Goal: Task Accomplishment & Management: Manage account settings

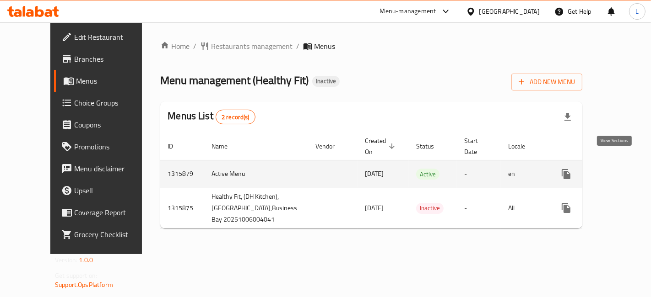
click at [626, 169] on icon "enhanced table" at bounding box center [631, 174] width 11 height 11
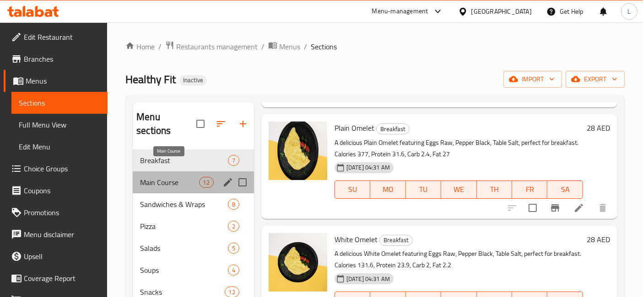
click at [169, 177] on span "Main Course" at bounding box center [169, 182] width 59 height 11
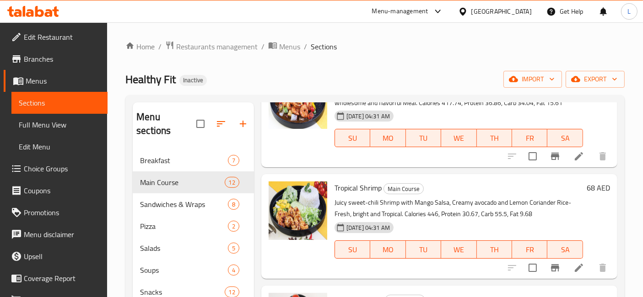
scroll to position [962, 0]
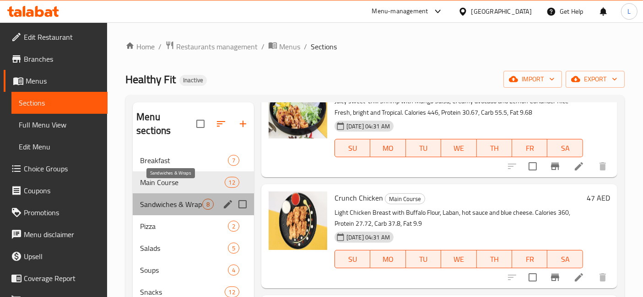
click at [183, 199] on span "Sandwiches & Wraps" at bounding box center [171, 204] width 62 height 11
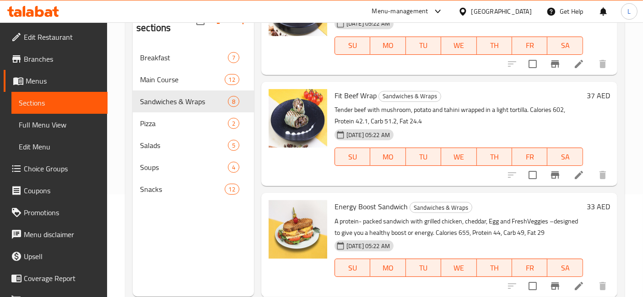
scroll to position [128, 0]
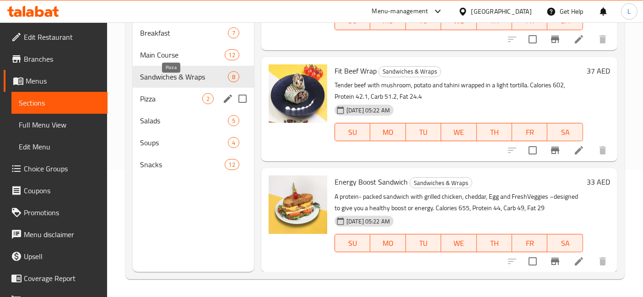
click at [160, 93] on span "Pizza" at bounding box center [171, 98] width 62 height 11
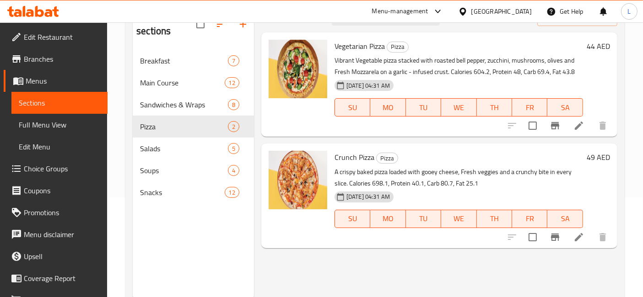
scroll to position [128, 0]
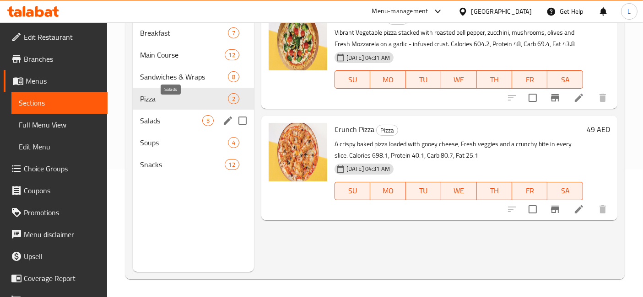
click at [153, 115] on span "Salads" at bounding box center [171, 120] width 62 height 11
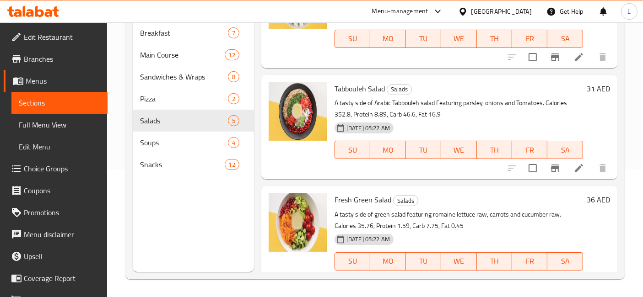
scroll to position [102, 0]
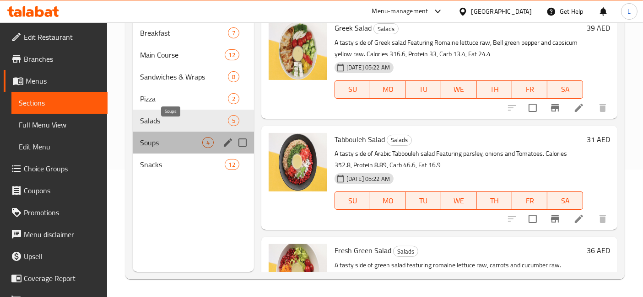
click at [159, 137] on span "Soups" at bounding box center [171, 142] width 62 height 11
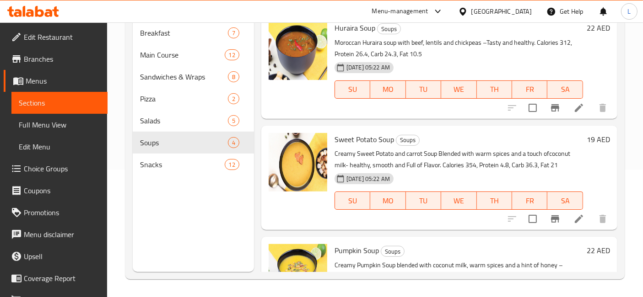
scroll to position [171, 0]
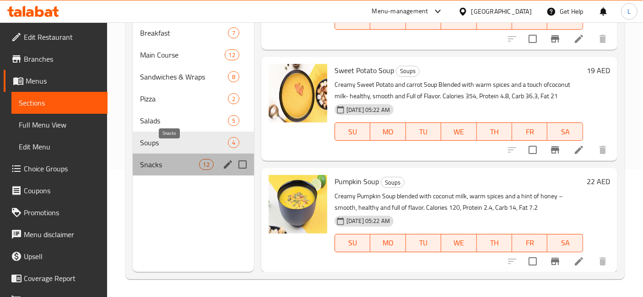
click at [161, 159] on span "Snacks" at bounding box center [169, 164] width 59 height 11
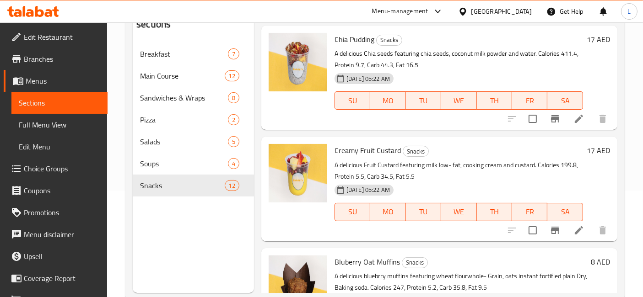
scroll to position [77, 0]
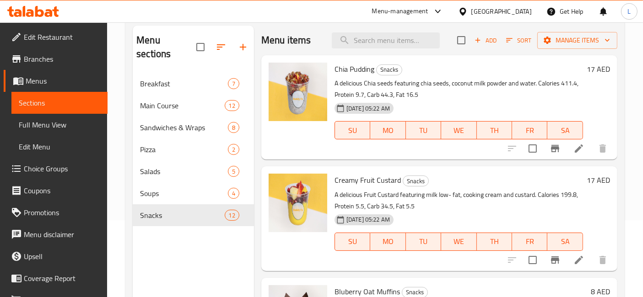
click at [47, 8] on icon at bounding box center [33, 11] width 52 height 11
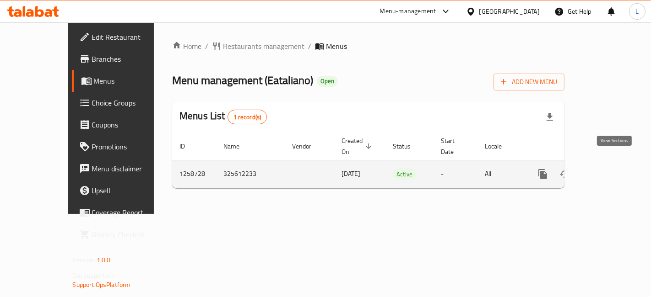
click at [613, 170] on icon "enhanced table" at bounding box center [608, 174] width 8 height 8
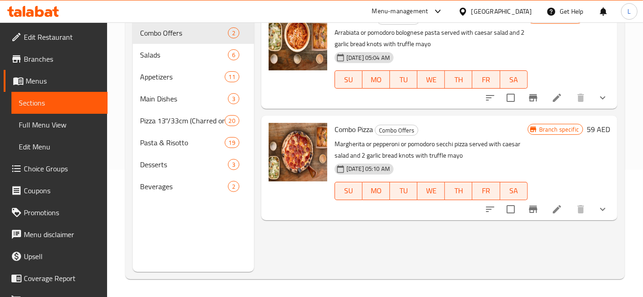
scroll to position [77, 0]
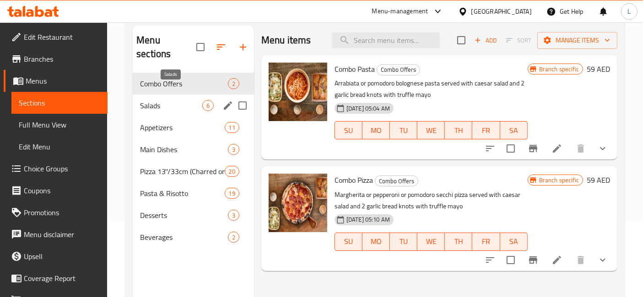
click at [170, 100] on span "Salads" at bounding box center [171, 105] width 62 height 11
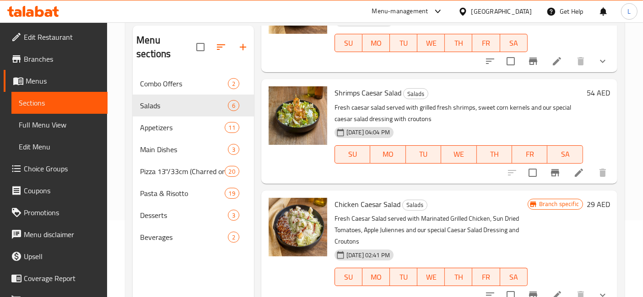
scroll to position [102, 0]
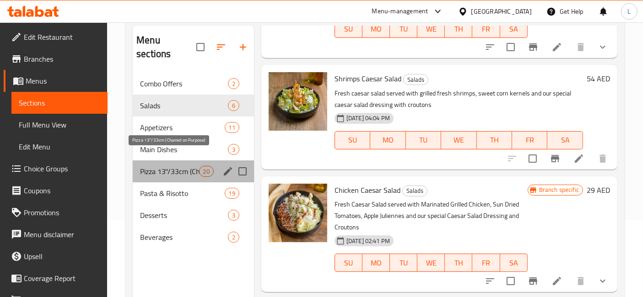
click at [187, 166] on span "Pizza 13''/33cm (Charred on Purpose)" at bounding box center [169, 171] width 59 height 11
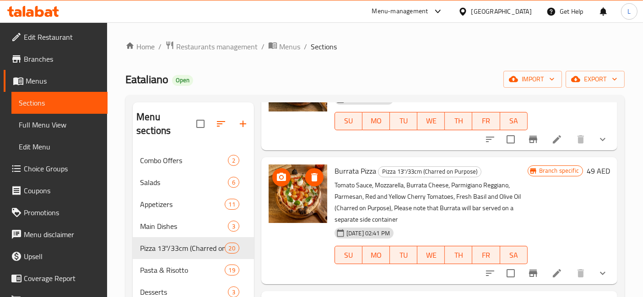
scroll to position [458, 0]
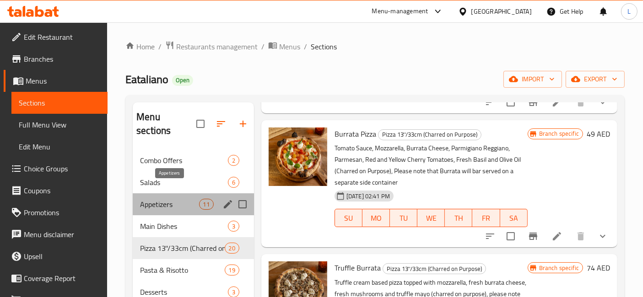
click at [151, 199] on span "Appetizers" at bounding box center [169, 204] width 59 height 11
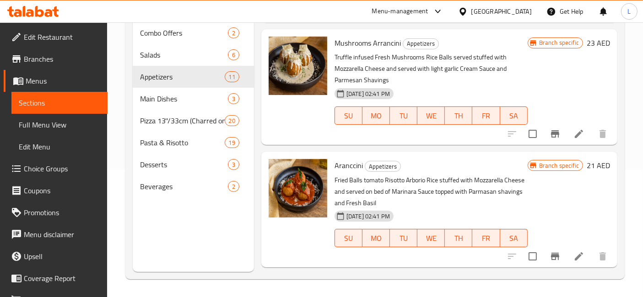
scroll to position [520, 0]
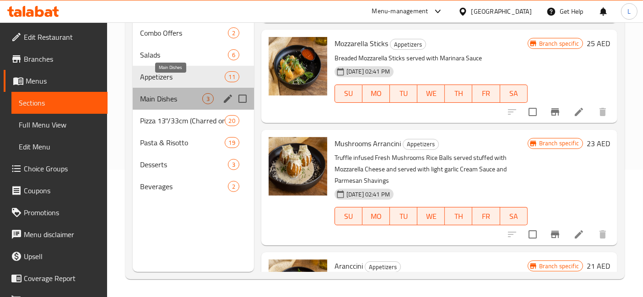
click at [160, 93] on span "Main Dishes" at bounding box center [171, 98] width 62 height 11
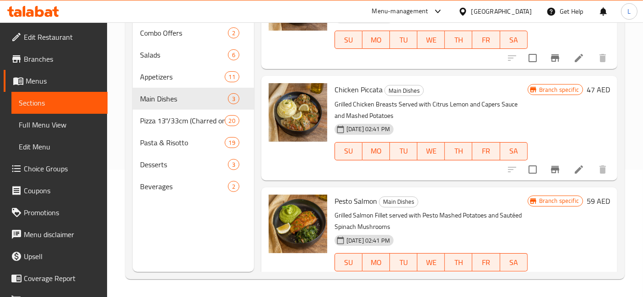
scroll to position [59, 0]
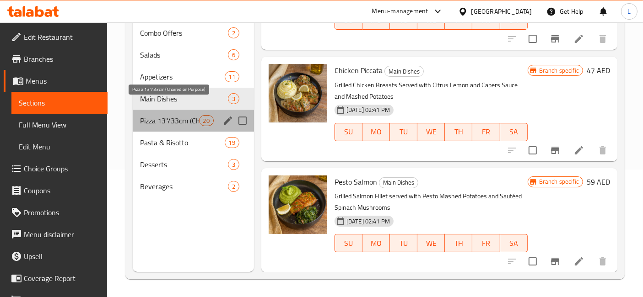
click at [158, 115] on span "Pizza 13''/33cm (Charred on Purpose)" at bounding box center [169, 120] width 59 height 11
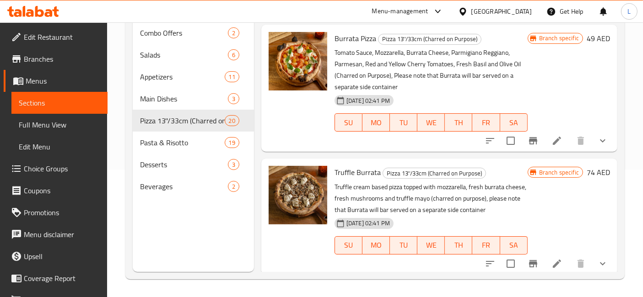
scroll to position [508, 0]
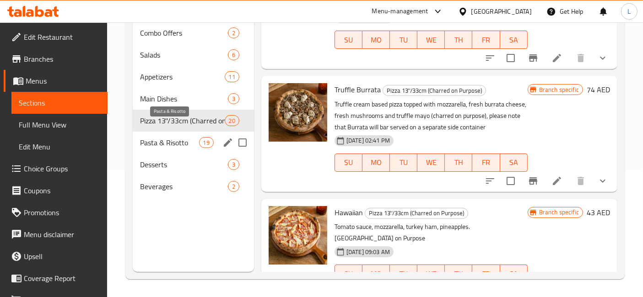
click at [182, 137] on span "Pasta & Risotto" at bounding box center [169, 142] width 59 height 11
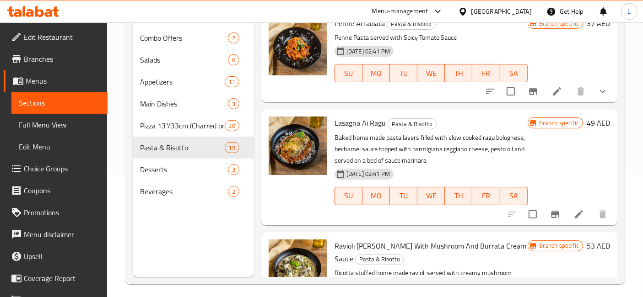
scroll to position [128, 0]
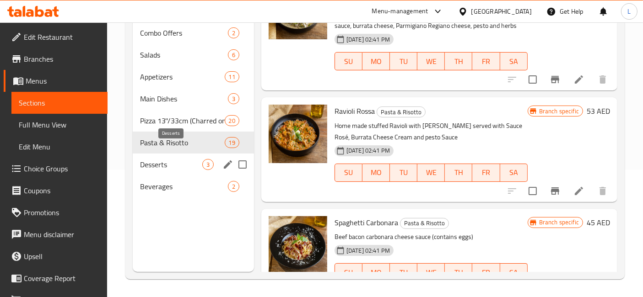
click at [173, 159] on span "Desserts" at bounding box center [171, 164] width 62 height 11
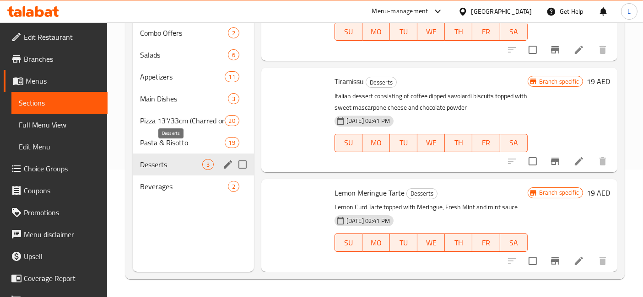
scroll to position [48, 0]
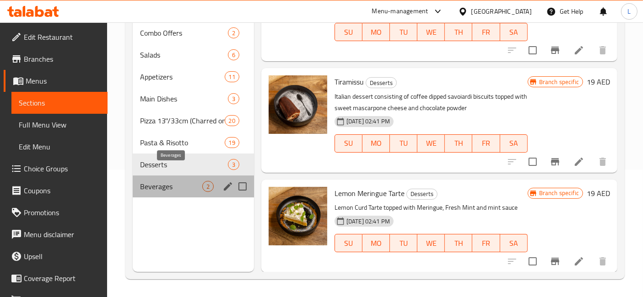
click at [173, 181] on span "Beverages" at bounding box center [171, 186] width 62 height 11
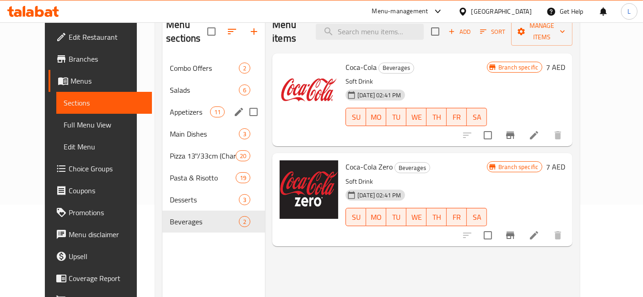
scroll to position [77, 0]
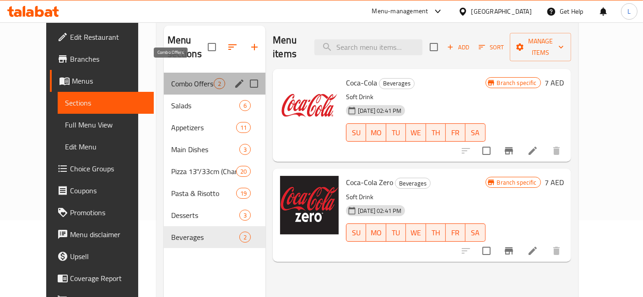
click at [171, 78] on span "Combo Offers" at bounding box center [192, 83] width 43 height 11
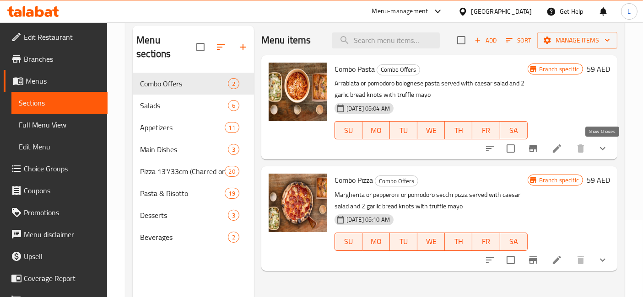
click at [603, 146] on icon "show more" at bounding box center [602, 148] width 11 height 11
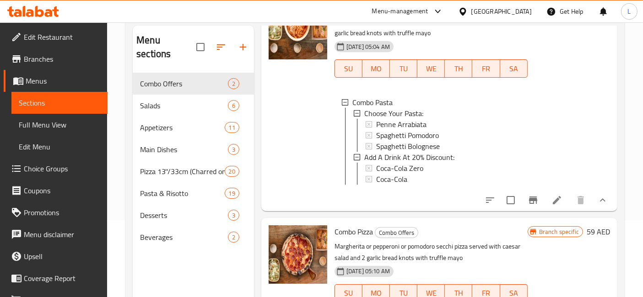
scroll to position [1, 0]
click at [168, 166] on span "Pizza 13''/33cm (Charred on Purpose)" at bounding box center [169, 171] width 59 height 11
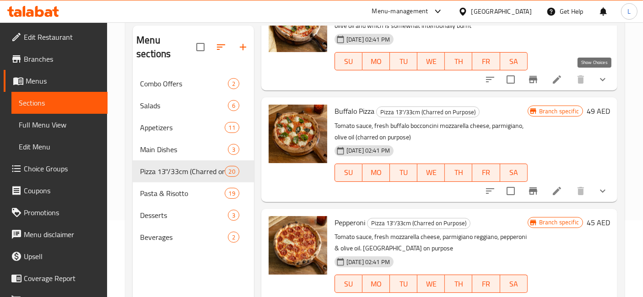
click at [597, 78] on icon "show more" at bounding box center [602, 79] width 11 height 11
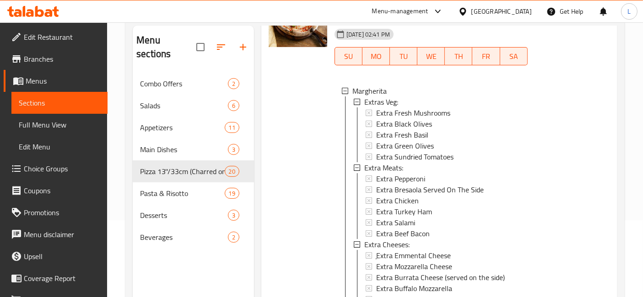
scroll to position [69, 0]
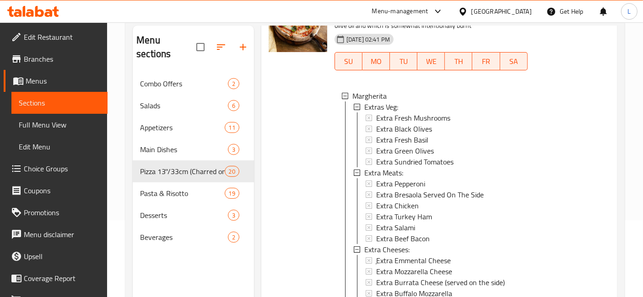
click at [302, 204] on div at bounding box center [298, 177] width 66 height 375
click at [43, 10] on icon at bounding box center [33, 11] width 52 height 11
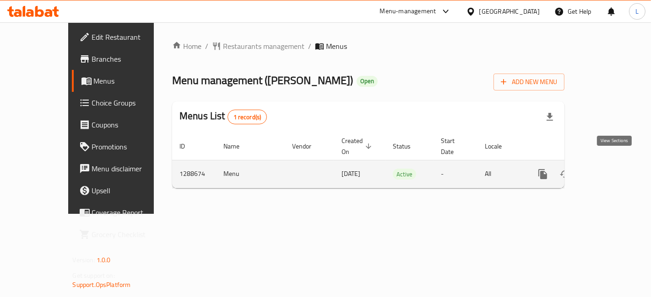
click at [613, 170] on icon "enhanced table" at bounding box center [608, 174] width 8 height 8
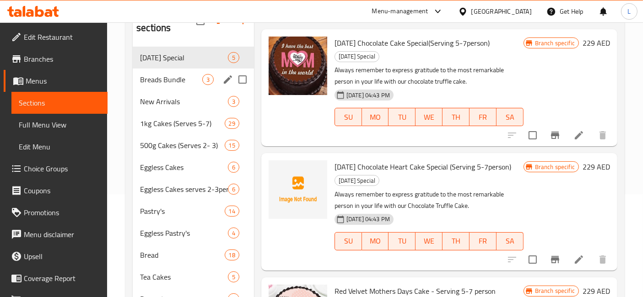
scroll to position [119, 0]
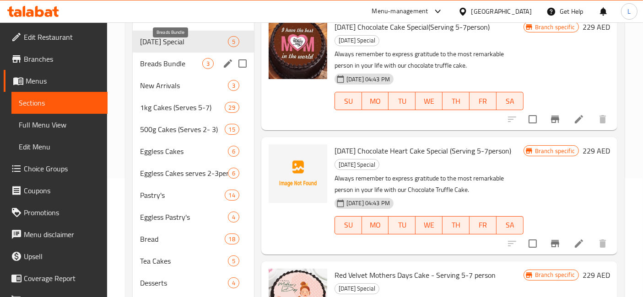
click at [172, 58] on span "Breads Bundle" at bounding box center [171, 63] width 62 height 11
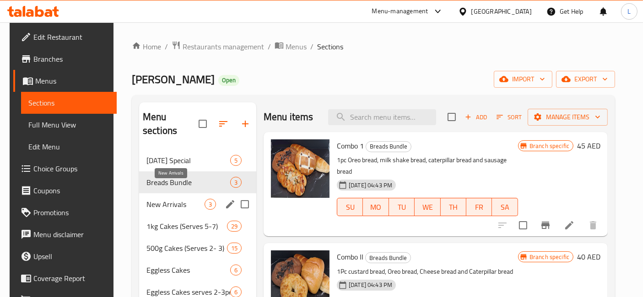
click at [165, 199] on span "New Arrivals" at bounding box center [175, 204] width 58 height 11
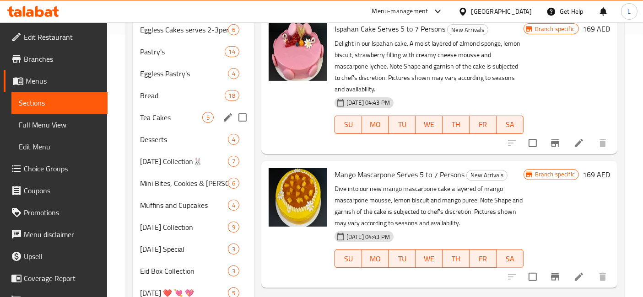
scroll to position [102, 0]
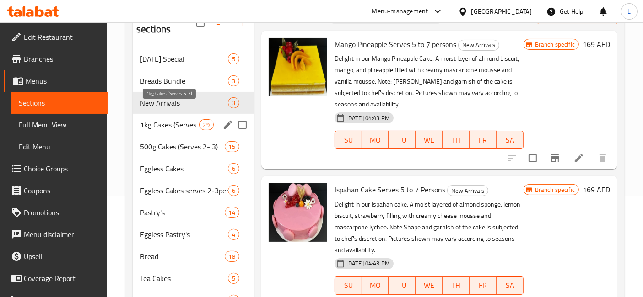
click at [161, 119] on span "1kg Cakes (Serves 5-7)" at bounding box center [169, 124] width 59 height 11
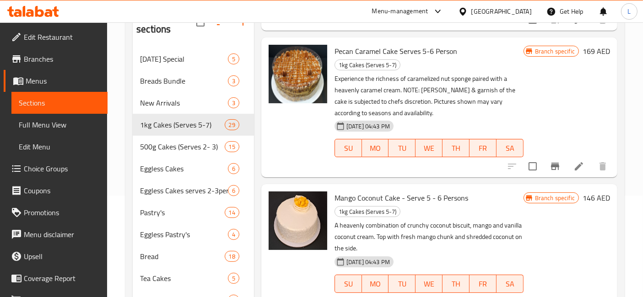
scroll to position [661, 0]
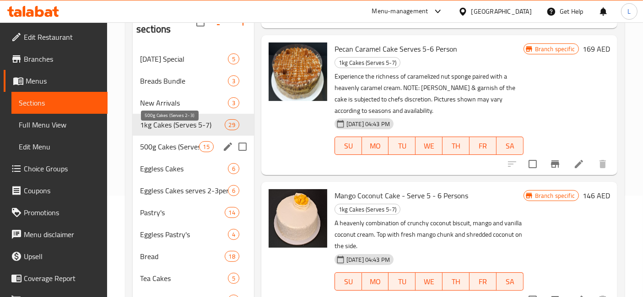
click at [153, 141] on span "500g Cakes (Serves 2- 3)" at bounding box center [169, 146] width 59 height 11
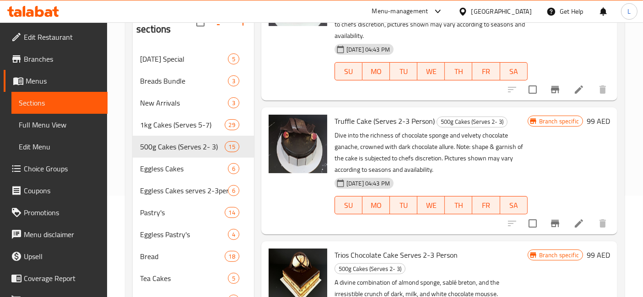
scroll to position [915, 0]
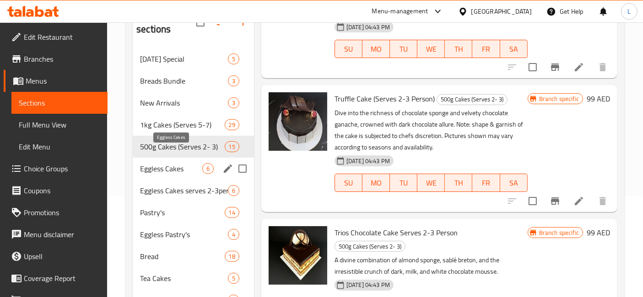
click at [154, 163] on span "Eggless Cakes" at bounding box center [171, 168] width 62 height 11
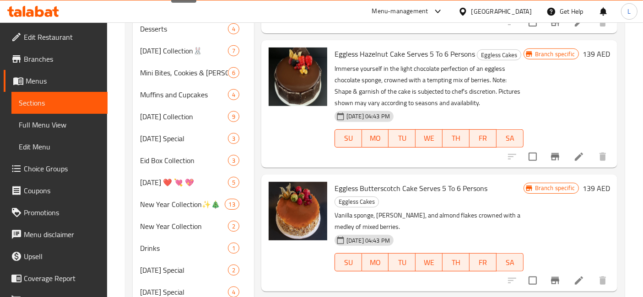
scroll to position [221, 0]
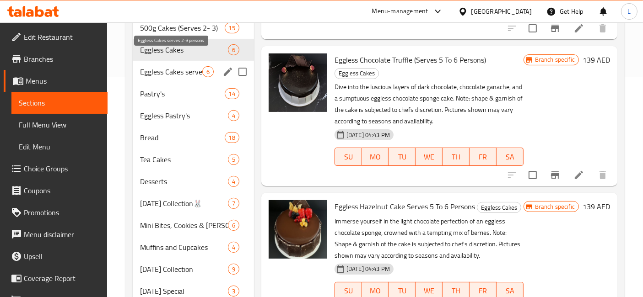
click at [176, 66] on span "Eggless Cakes serves 2-3persons" at bounding box center [171, 71] width 62 height 11
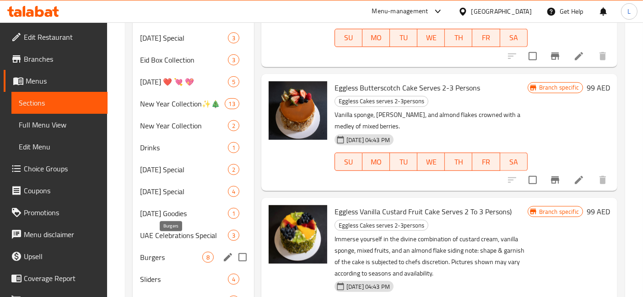
scroll to position [475, 0]
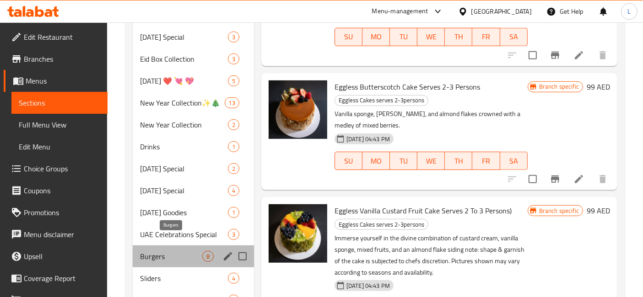
click at [159, 251] on span "Burgers" at bounding box center [171, 256] width 62 height 11
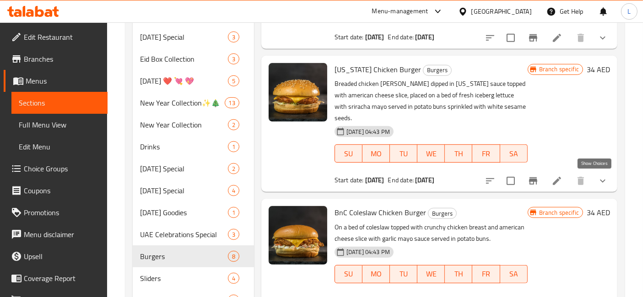
click at [598, 180] on icon "show more" at bounding box center [602, 181] width 11 height 11
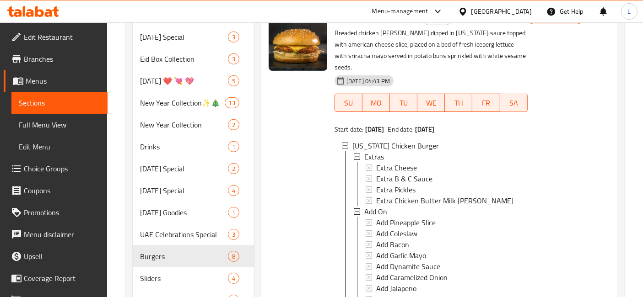
scroll to position [395, 0]
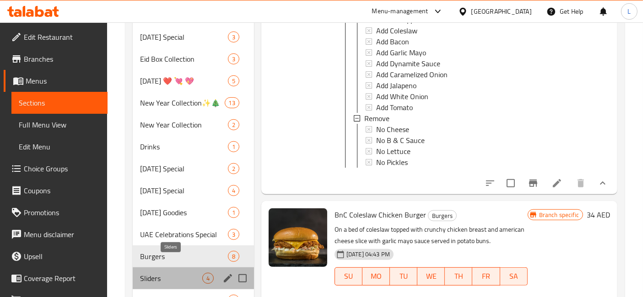
click at [161, 273] on span "Sliders" at bounding box center [171, 278] width 62 height 11
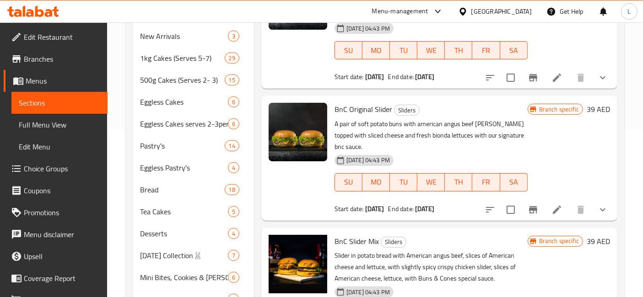
scroll to position [152, 0]
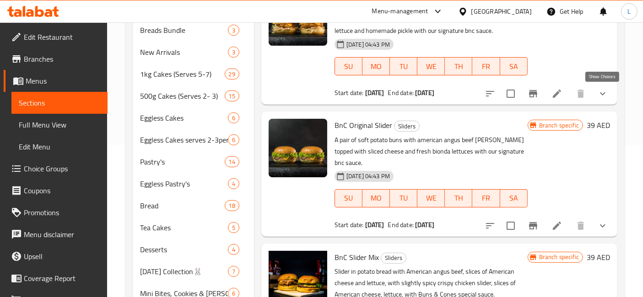
click at [602, 96] on icon "show more" at bounding box center [602, 93] width 11 height 11
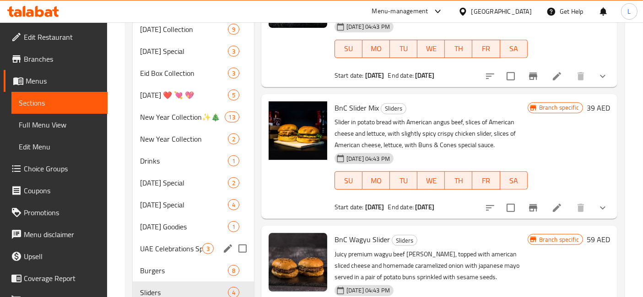
scroll to position [508, 0]
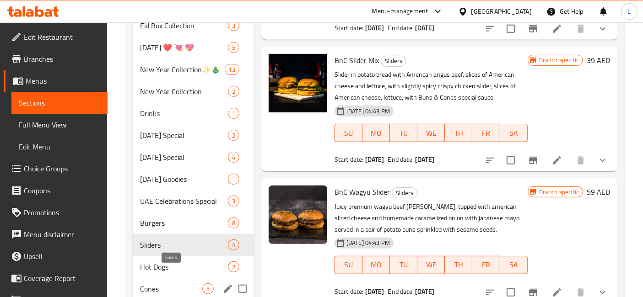
click at [152, 284] on span "Cones" at bounding box center [171, 289] width 62 height 11
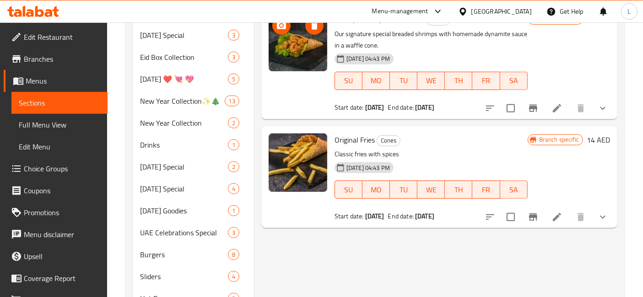
scroll to position [526, 0]
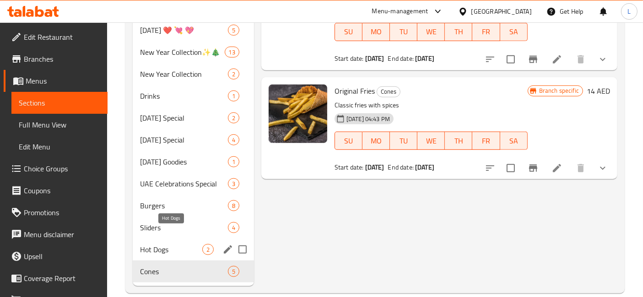
click at [170, 244] on span "Hot Dogs" at bounding box center [171, 249] width 62 height 11
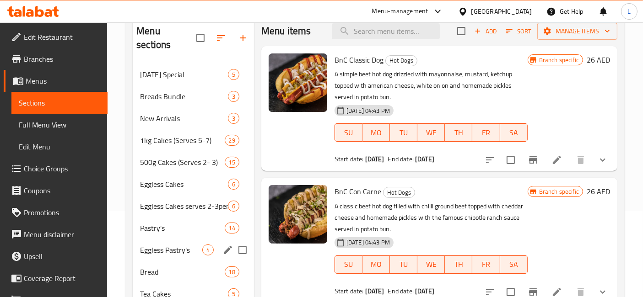
scroll to position [119, 0]
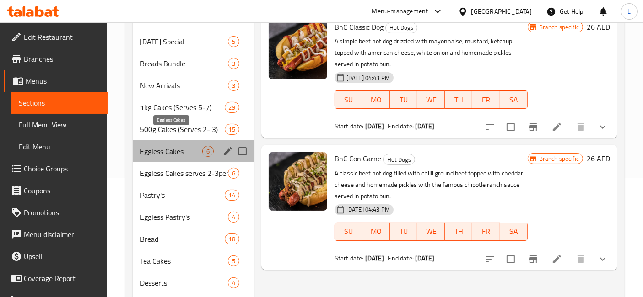
click at [163, 146] on span "Eggless Cakes" at bounding box center [171, 151] width 62 height 11
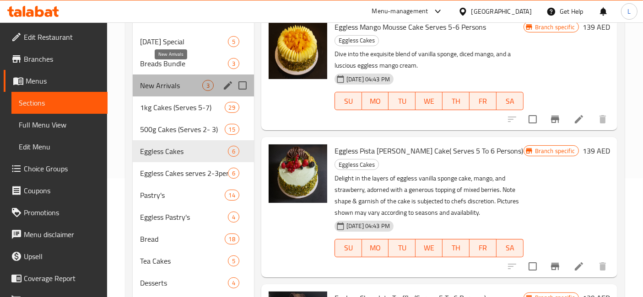
click at [166, 80] on span "New Arrivals" at bounding box center [171, 85] width 62 height 11
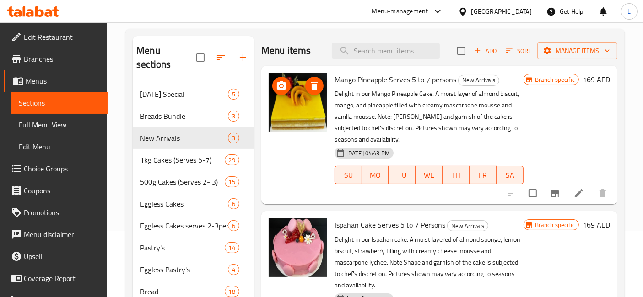
scroll to position [17, 0]
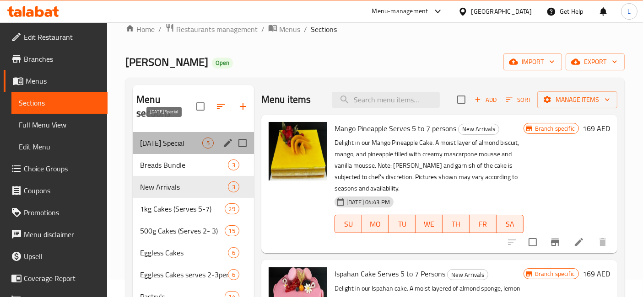
click at [173, 138] on span "Mother's Day Special" at bounding box center [171, 143] width 62 height 11
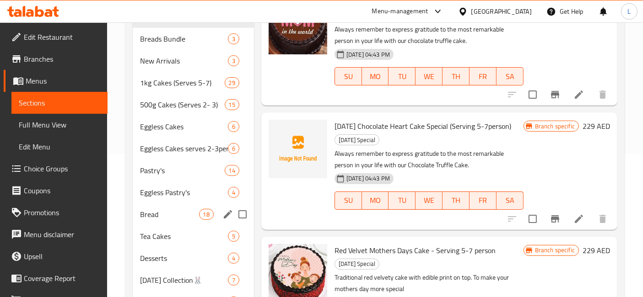
scroll to position [170, 0]
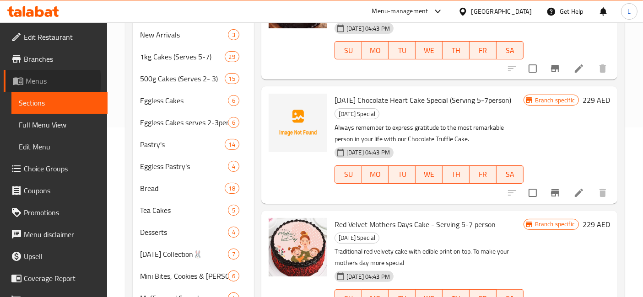
click at [32, 81] on span "Menus" at bounding box center [63, 80] width 75 height 11
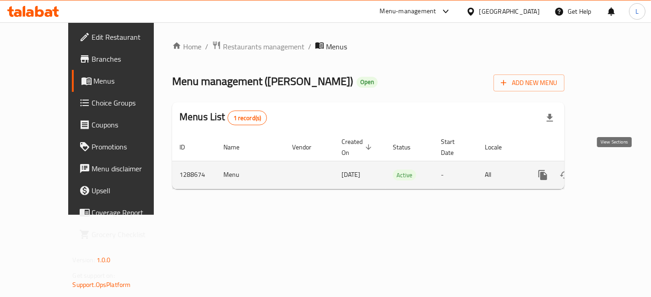
click at [614, 170] on icon "enhanced table" at bounding box center [608, 175] width 11 height 11
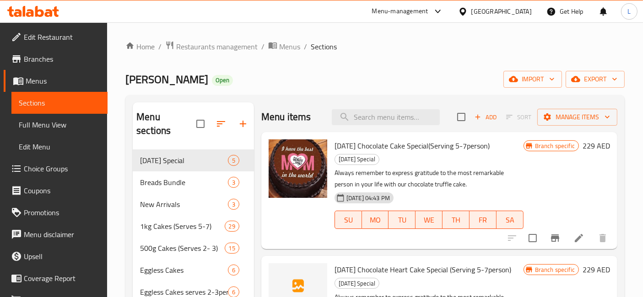
click at [42, 61] on span "Branches" at bounding box center [62, 59] width 76 height 11
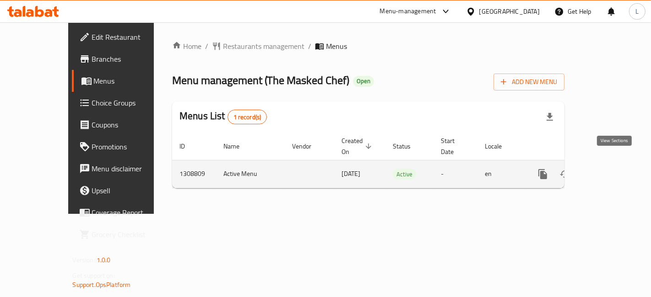
click at [614, 169] on icon "enhanced table" at bounding box center [608, 174] width 11 height 11
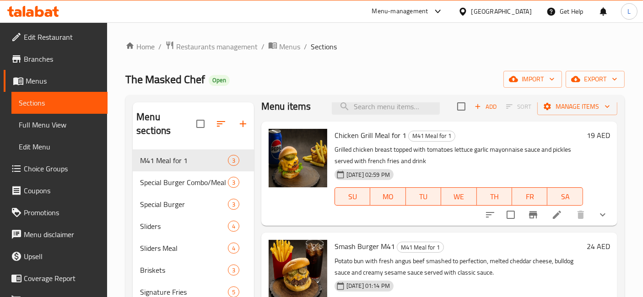
scroll to position [8, 0]
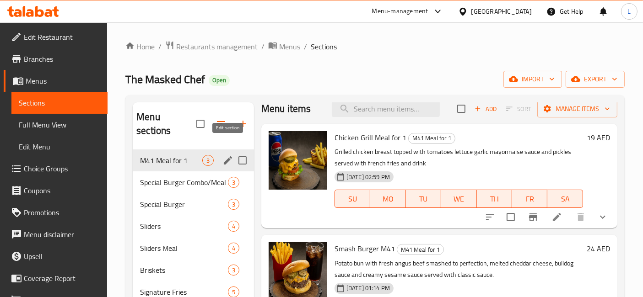
click at [229, 156] on icon "edit" at bounding box center [228, 160] width 8 height 8
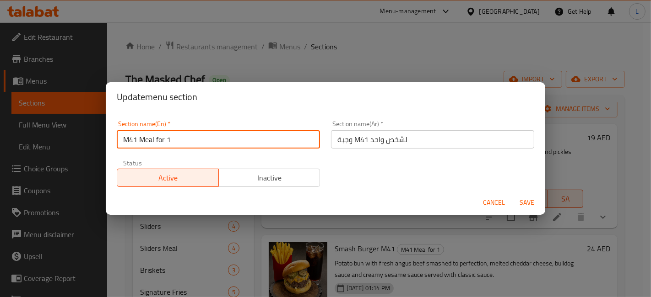
click at [178, 138] on input "M41 Meal for 1" at bounding box center [218, 139] width 203 height 18
type input "M41"
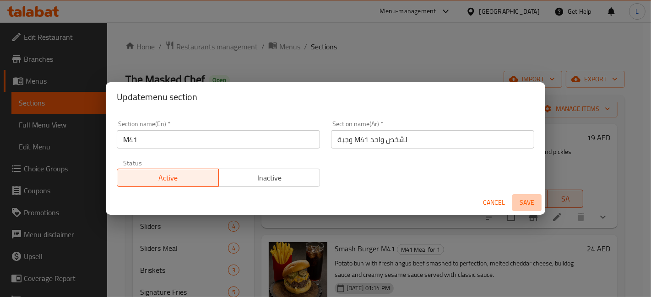
click at [526, 202] on span "Save" at bounding box center [527, 202] width 22 height 11
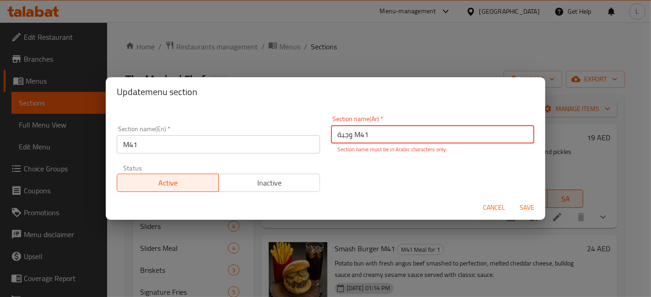
type input "وجبة M41"
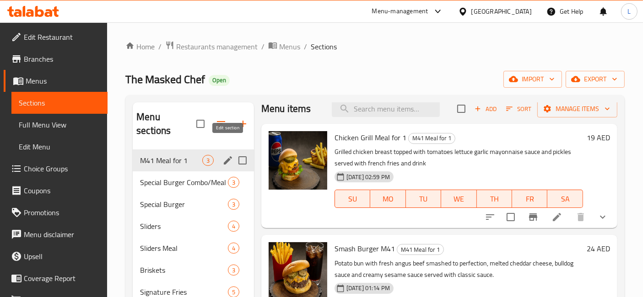
click at [227, 155] on icon "edit" at bounding box center [227, 160] width 11 height 11
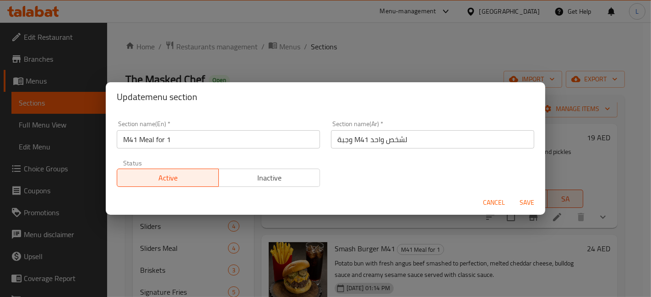
click at [410, 138] on input "وجبة M41 لشخص واحد" at bounding box center [432, 139] width 203 height 18
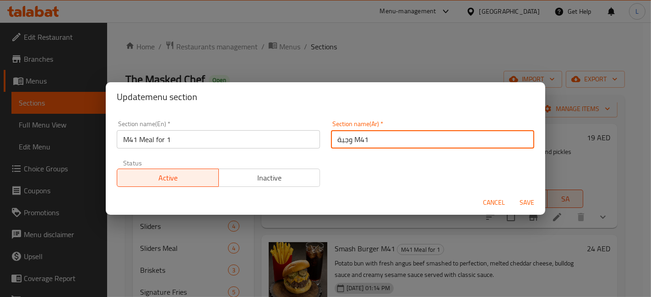
type input "وجبة M41"
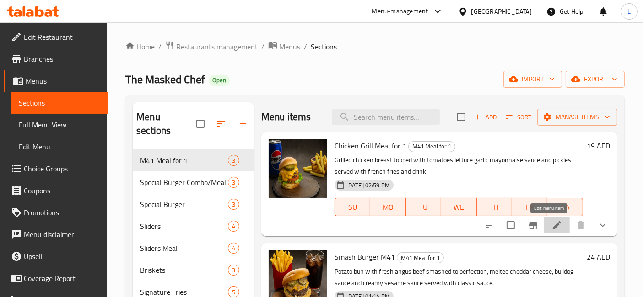
click at [551, 225] on icon at bounding box center [556, 225] width 11 height 11
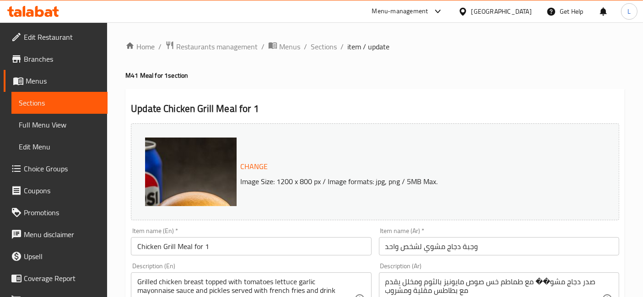
scroll to position [102, 0]
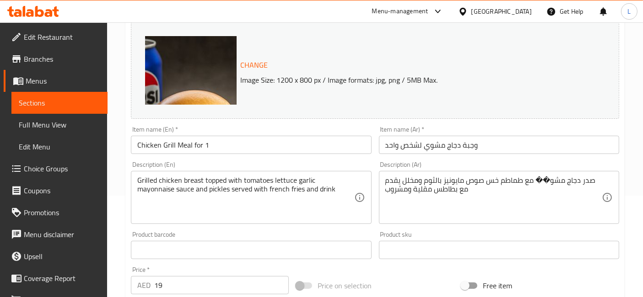
click at [209, 144] on input "Chicken Grill Meal for 1" at bounding box center [251, 145] width 240 height 18
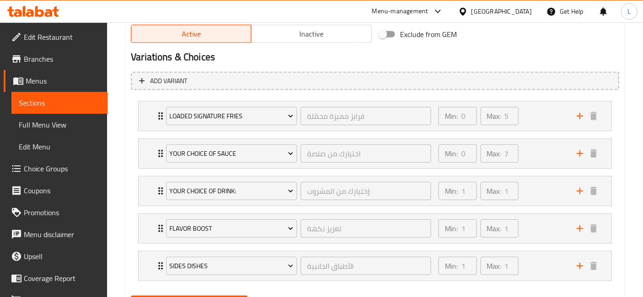
scroll to position [525, 0]
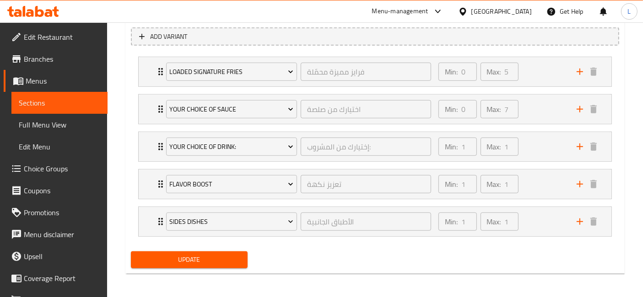
type input "Chicken Grill M41"
click at [196, 261] on span "Update" at bounding box center [189, 259] width 102 height 11
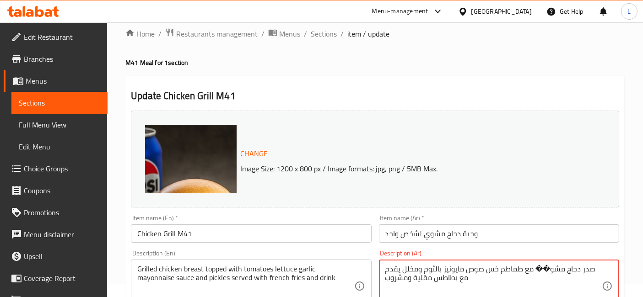
scroll to position [0, 0]
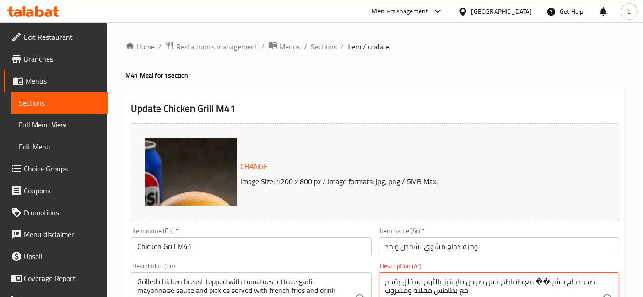
click at [320, 49] on span "Sections" at bounding box center [324, 46] width 26 height 11
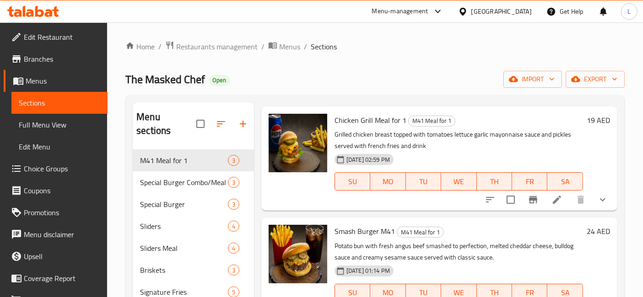
scroll to position [8, 0]
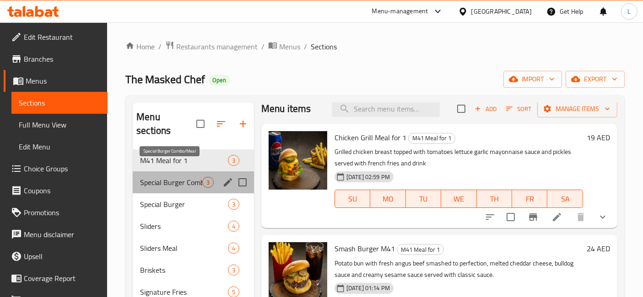
click at [161, 177] on span "Special Burger Combo/Meal" at bounding box center [171, 182] width 62 height 11
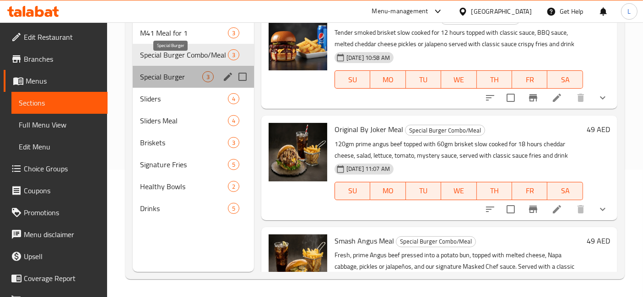
click at [178, 71] on span "Special Burger" at bounding box center [171, 76] width 62 height 11
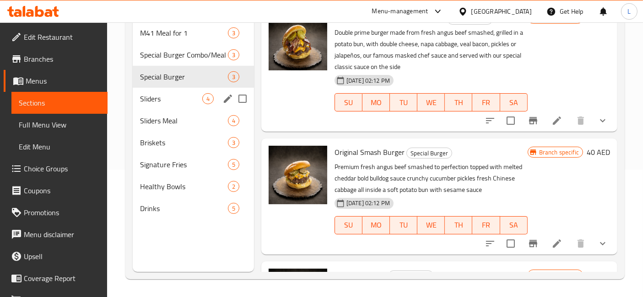
click at [152, 93] on span "Sliders" at bounding box center [171, 98] width 62 height 11
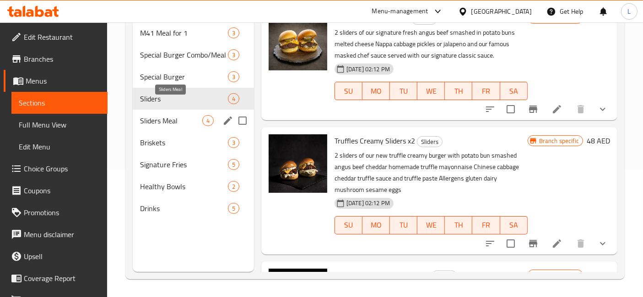
click at [161, 115] on span "Sliders Meal" at bounding box center [171, 120] width 62 height 11
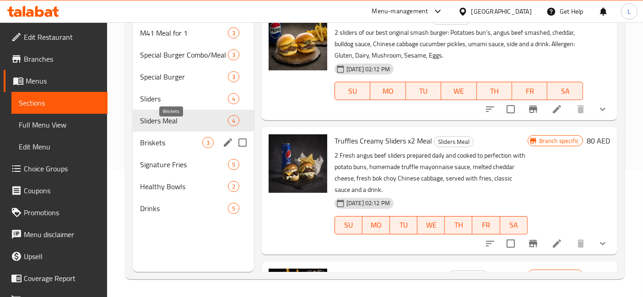
click at [159, 137] on span "Briskets" at bounding box center [171, 142] width 62 height 11
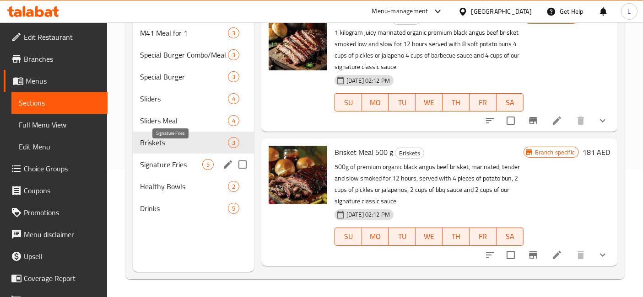
click at [173, 159] on span "Signature Fries" at bounding box center [171, 164] width 62 height 11
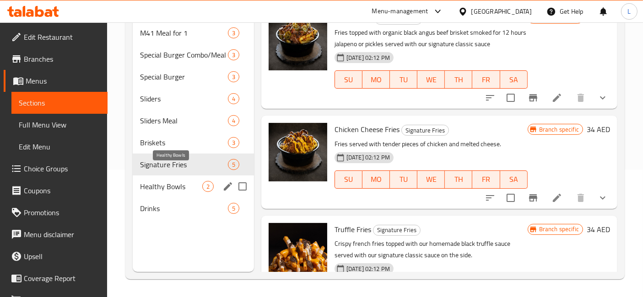
click at [172, 181] on span "Healthy Bowls" at bounding box center [171, 186] width 62 height 11
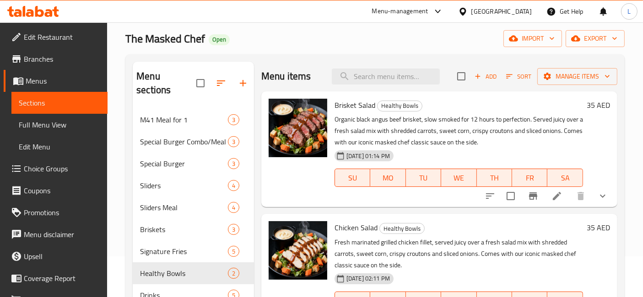
scroll to position [128, 0]
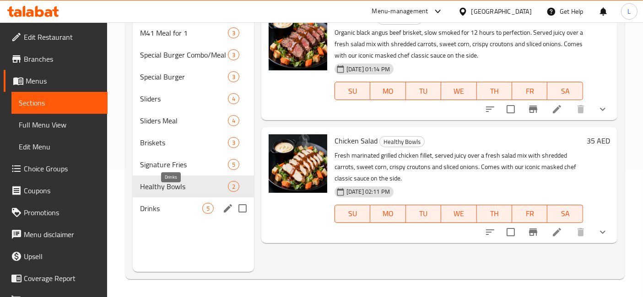
click at [164, 203] on span "Drinks" at bounding box center [171, 208] width 62 height 11
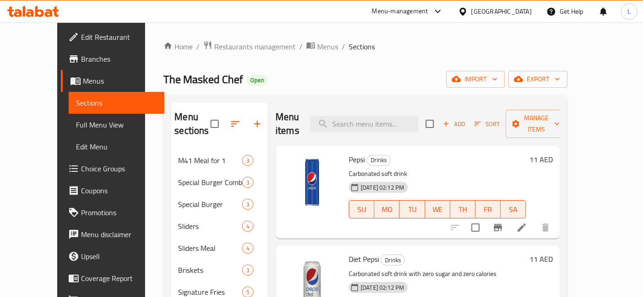
scroll to position [152, 0]
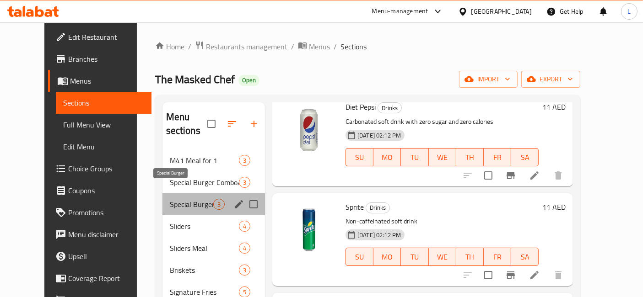
click at [170, 199] on span "Special Burger" at bounding box center [191, 204] width 43 height 11
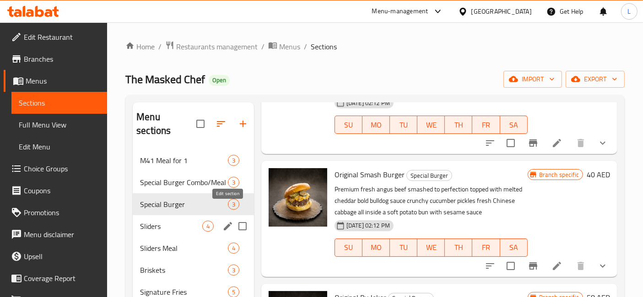
scroll to position [105, 0]
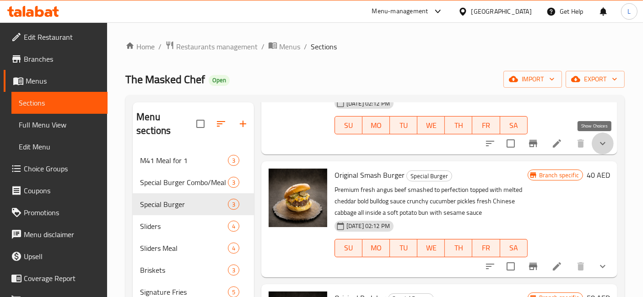
click at [597, 144] on icon "show more" at bounding box center [602, 143] width 11 height 11
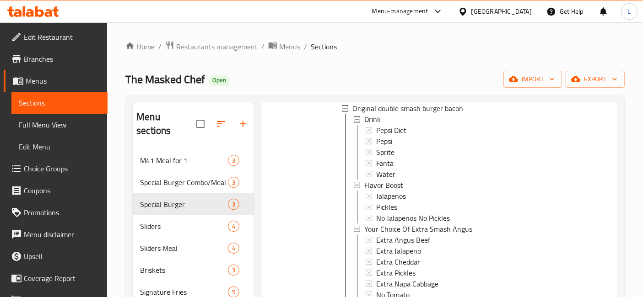
scroll to position [54, 0]
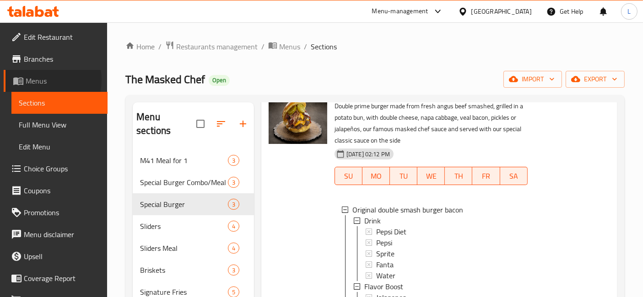
click at [37, 80] on span "Menus" at bounding box center [63, 80] width 75 height 11
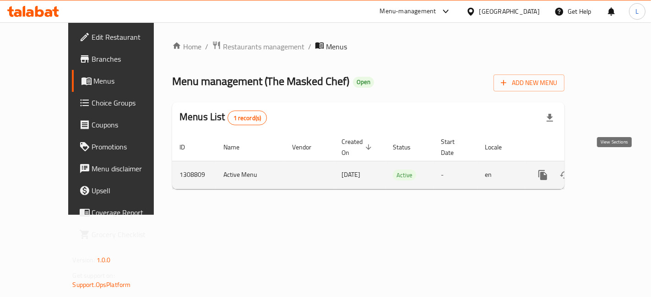
click at [611, 170] on icon "enhanced table" at bounding box center [608, 175] width 11 height 11
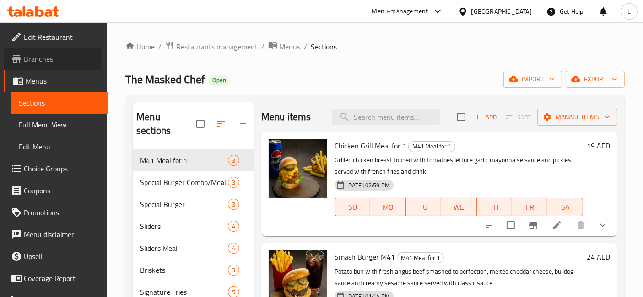
click at [35, 57] on span "Branches" at bounding box center [62, 59] width 76 height 11
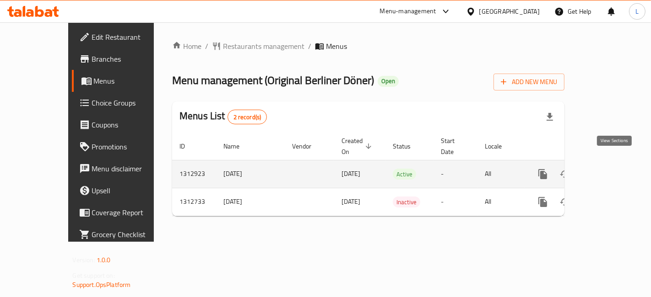
click at [612, 169] on icon "enhanced table" at bounding box center [608, 174] width 11 height 11
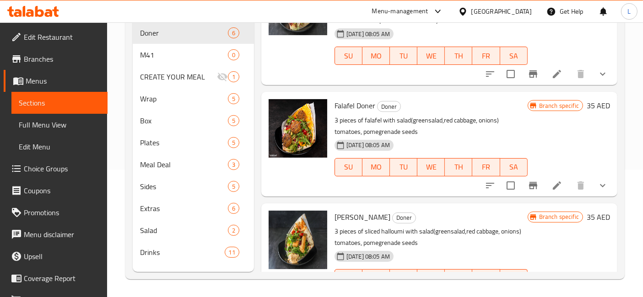
scroll to position [162, 0]
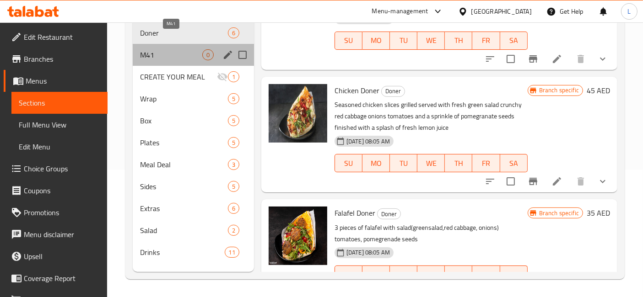
click at [152, 49] on span "M41" at bounding box center [171, 54] width 62 height 11
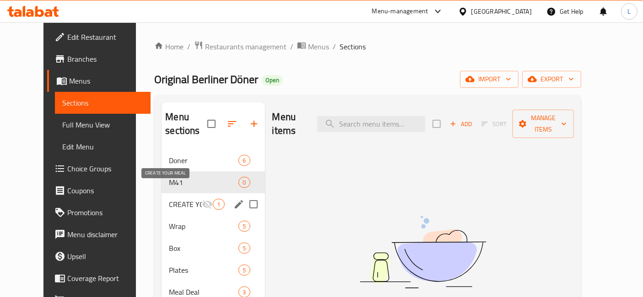
click at [169, 199] on span "CREATE YOUR MEAL" at bounding box center [185, 204] width 33 height 11
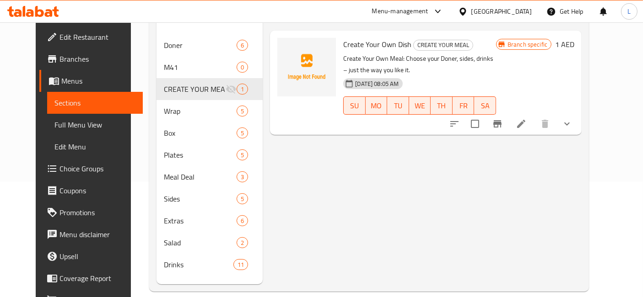
scroll to position [128, 0]
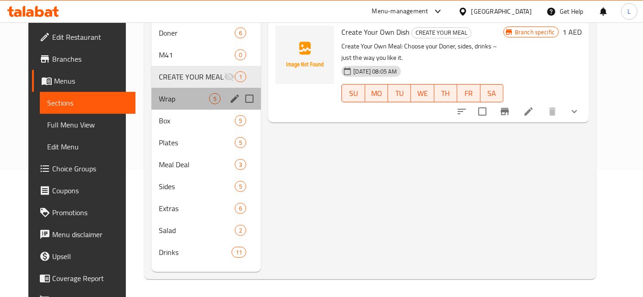
click at [156, 91] on div "Wrap 5" at bounding box center [205, 99] width 109 height 22
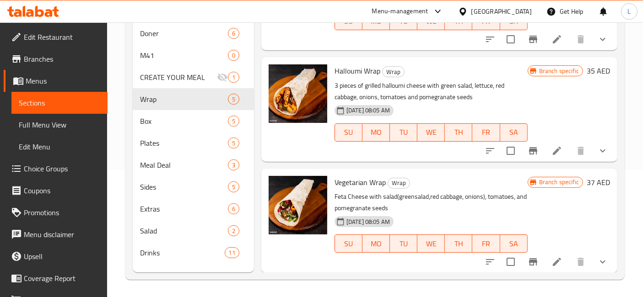
scroll to position [128, 0]
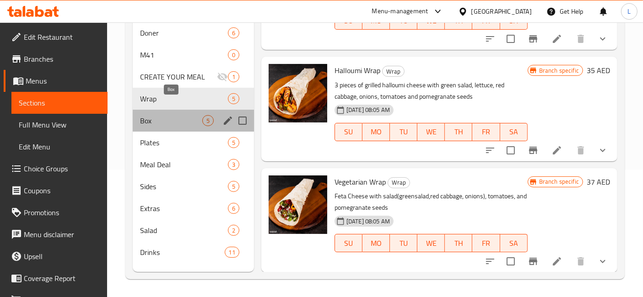
click at [157, 115] on span "Box" at bounding box center [171, 120] width 62 height 11
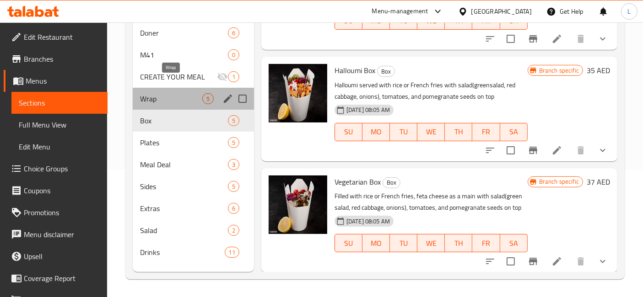
click at [163, 93] on span "Wrap" at bounding box center [171, 98] width 62 height 11
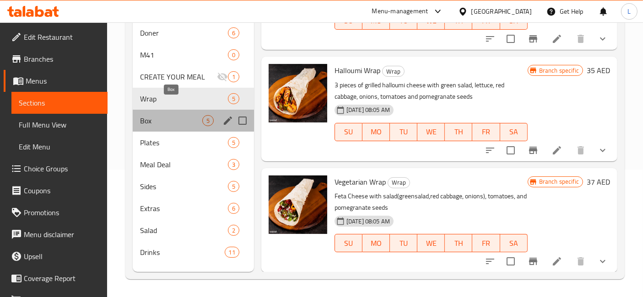
click at [165, 115] on span "Box" at bounding box center [171, 120] width 62 height 11
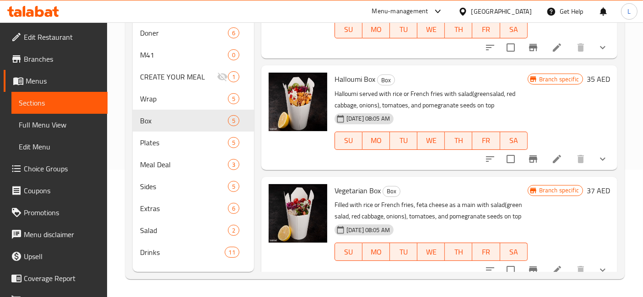
scroll to position [293, 0]
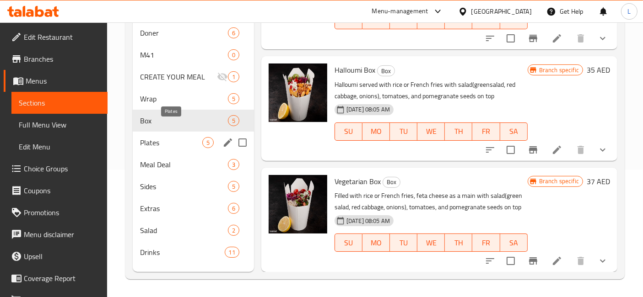
click at [160, 137] on span "Plates" at bounding box center [171, 142] width 62 height 11
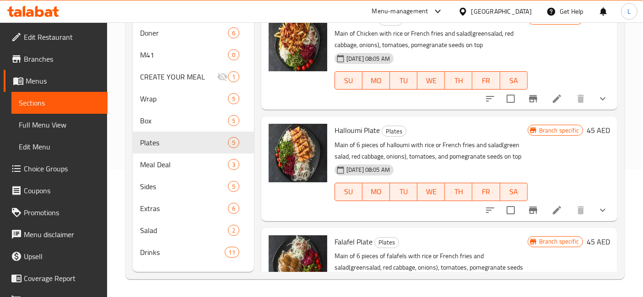
scroll to position [305, 0]
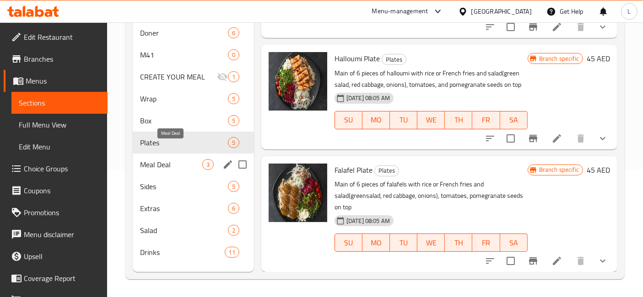
click at [151, 159] on span "Meal Deal" at bounding box center [171, 164] width 62 height 11
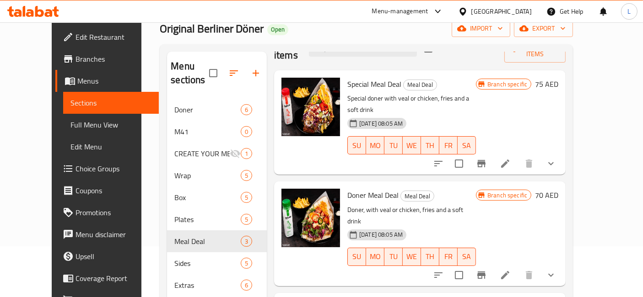
scroll to position [102, 0]
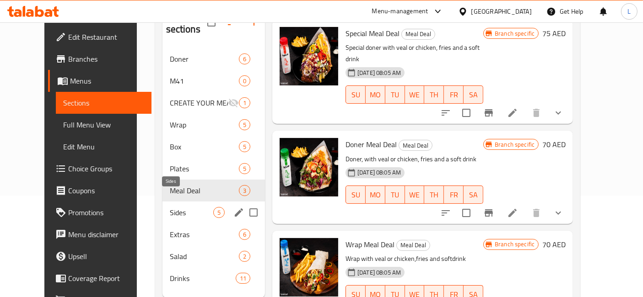
click at [170, 207] on span "Sides" at bounding box center [191, 212] width 43 height 11
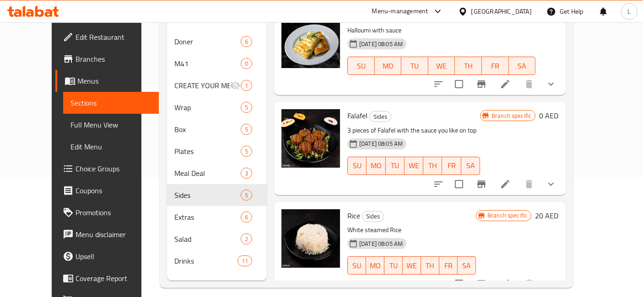
scroll to position [128, 0]
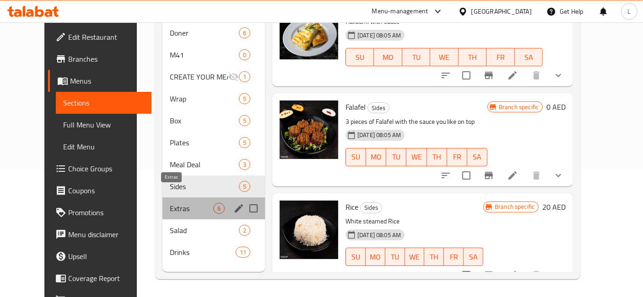
click at [170, 203] on span "Extras" at bounding box center [191, 208] width 43 height 11
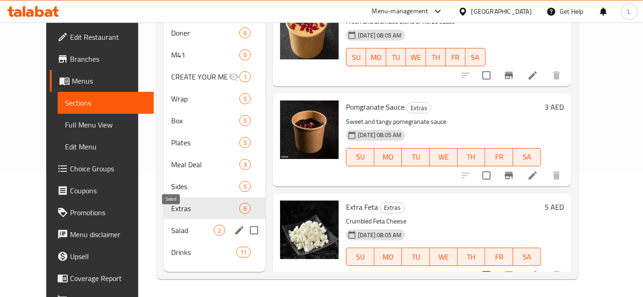
click at [173, 225] on span "Salad" at bounding box center [192, 230] width 43 height 11
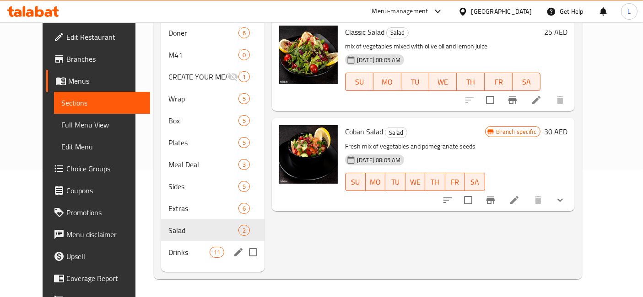
click at [168, 247] on span "Drinks" at bounding box center [188, 252] width 41 height 11
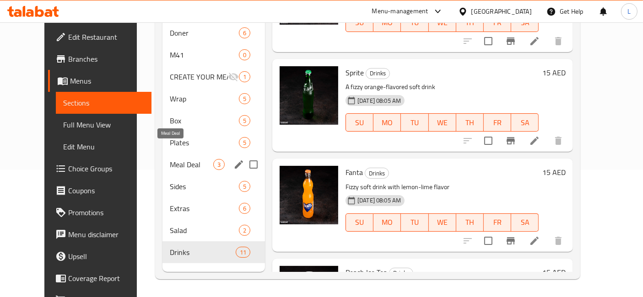
click at [170, 159] on span "Meal Deal" at bounding box center [191, 164] width 43 height 11
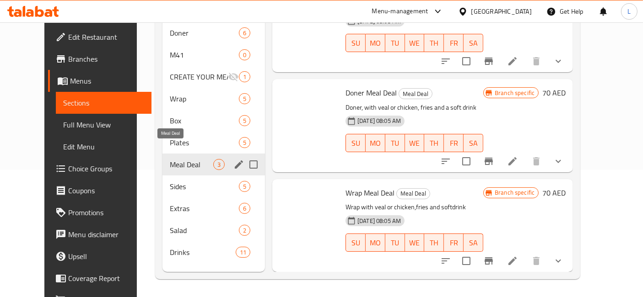
scroll to position [25, 0]
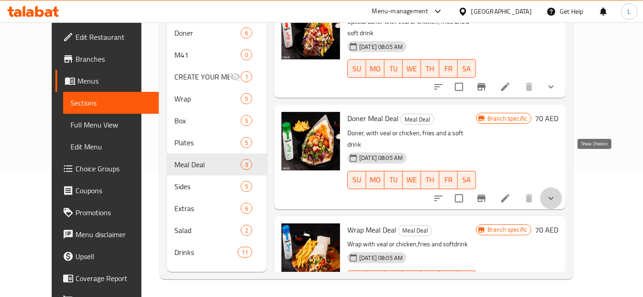
click at [556, 193] on icon "show more" at bounding box center [550, 198] width 11 height 11
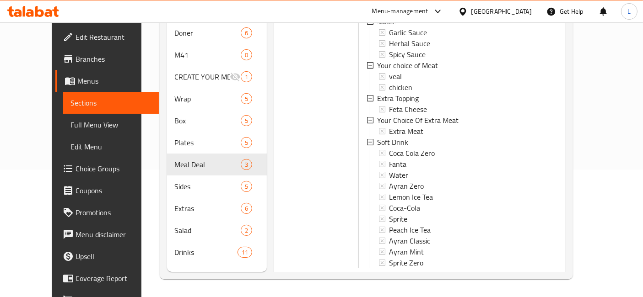
scroll to position [0, 0]
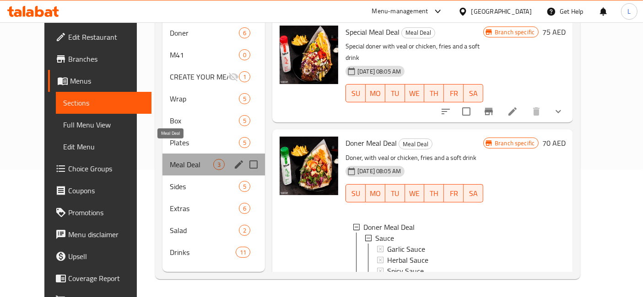
click at [170, 159] on span "Meal Deal" at bounding box center [191, 164] width 43 height 11
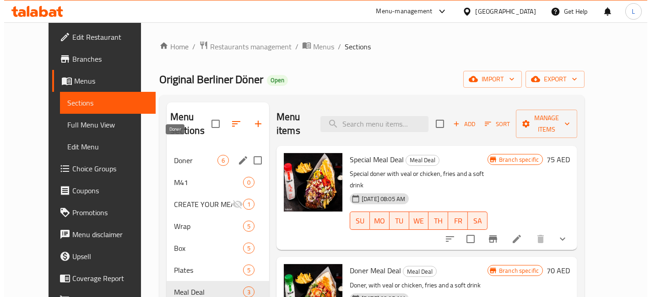
scroll to position [51, 0]
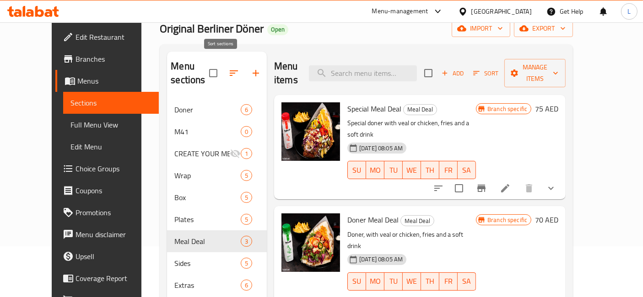
click at [228, 68] on icon "button" at bounding box center [233, 73] width 11 height 11
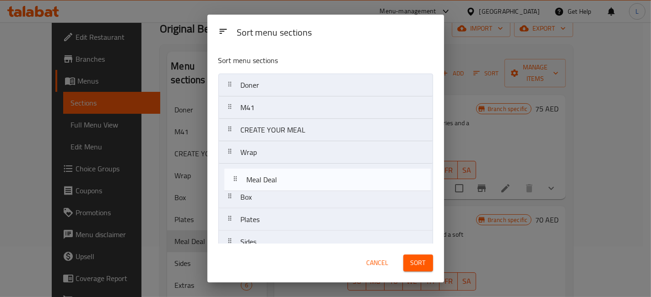
scroll to position [1, 0]
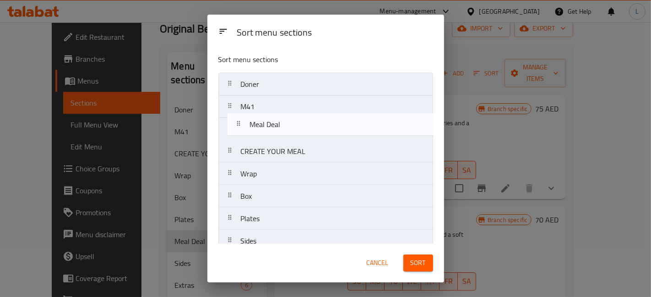
drag, startPoint x: 280, startPoint y: 219, endPoint x: 290, endPoint y: 122, distance: 97.4
click at [290, 122] on nav "Doner M41 CREATE YOUR MEAL Wrap Box Plates Meal Deal Sides Extras Salad Drinks" at bounding box center [325, 197] width 215 height 248
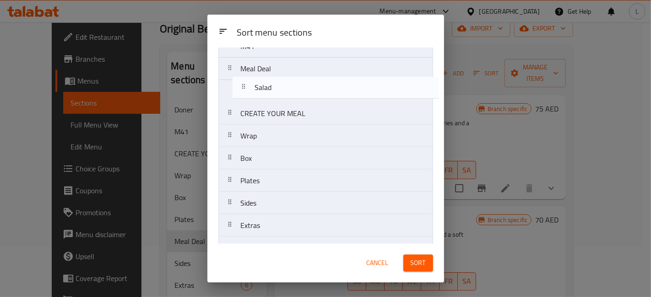
scroll to position [56, 0]
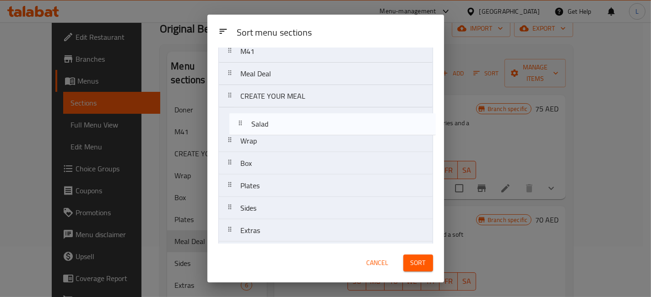
drag, startPoint x: 283, startPoint y: 212, endPoint x: 295, endPoint y: 124, distance: 89.1
click at [295, 126] on nav "Doner M41 Meal Deal CREATE YOUR MEAL Wrap Box Plates Sides Extras Salad Drinks" at bounding box center [325, 141] width 215 height 248
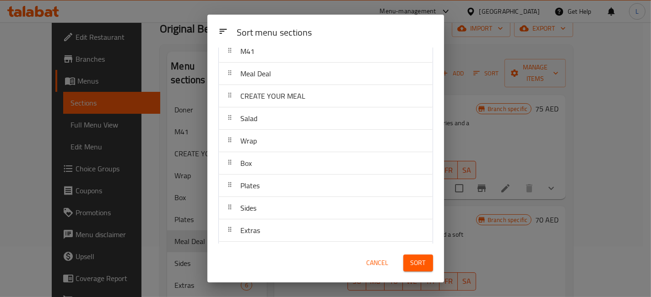
scroll to position [79, 0]
click at [279, 142] on div "Box" at bounding box center [325, 141] width 206 height 22
click at [420, 264] on span "Sort" at bounding box center [417, 263] width 15 height 11
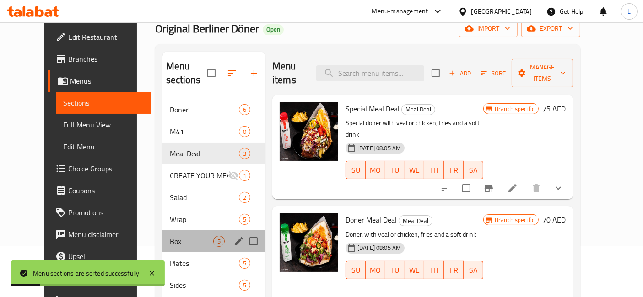
click at [162, 234] on div "Box 5" at bounding box center [213, 242] width 102 height 22
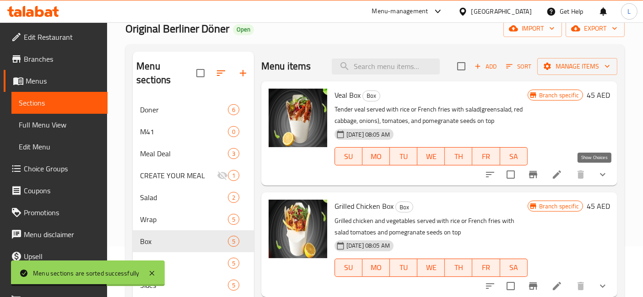
click at [597, 173] on icon "show more" at bounding box center [602, 174] width 11 height 11
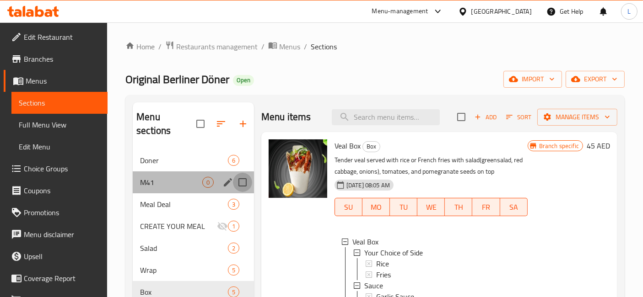
click at [242, 173] on input "Menu sections" at bounding box center [242, 182] width 19 height 19
checkbox input "true"
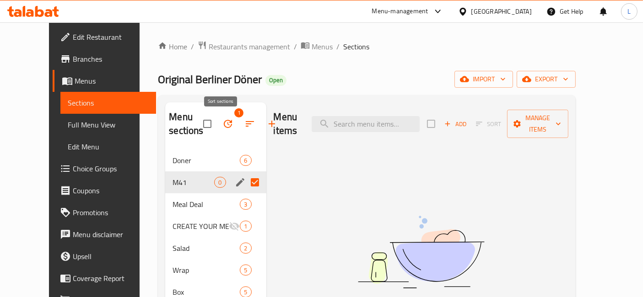
click at [244, 124] on icon "button" at bounding box center [249, 124] width 11 height 11
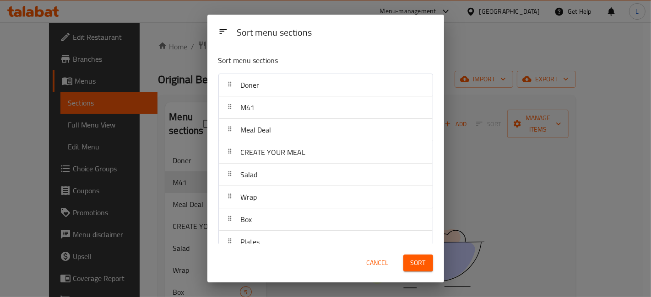
click at [190, 106] on div "Sort menu sections Sort menu sections Doner M41 Meal Deal CREATE YOUR MEAL Sala…" at bounding box center [325, 148] width 651 height 297
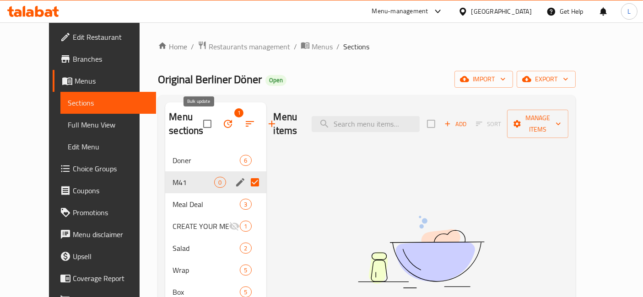
click at [224, 123] on icon "button" at bounding box center [228, 124] width 8 height 8
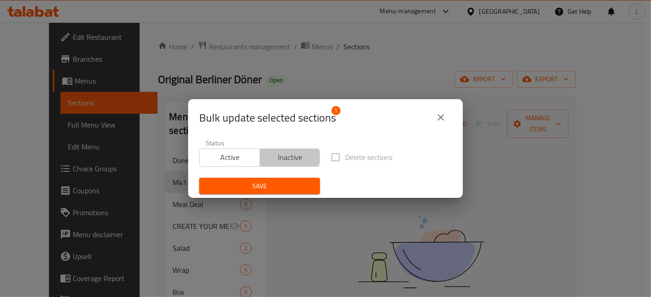
click at [286, 157] on span "Inactive" at bounding box center [290, 157] width 53 height 13
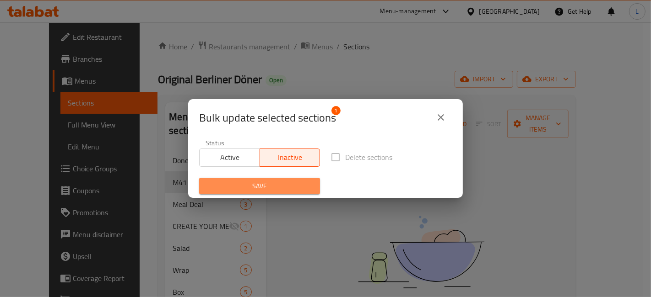
click at [276, 185] on span "Save" at bounding box center [259, 186] width 106 height 11
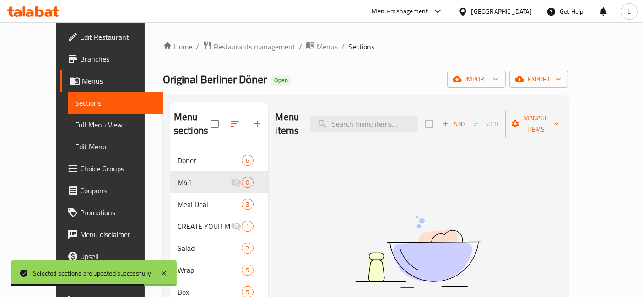
click at [47, 10] on icon at bounding box center [49, 13] width 8 height 8
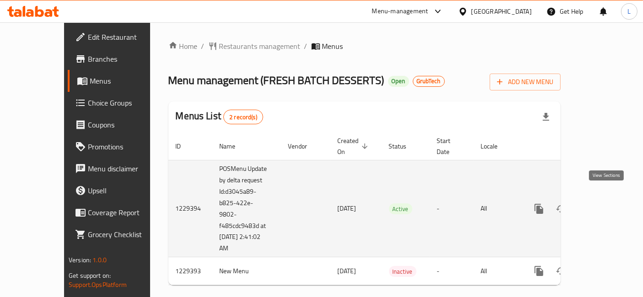
click at [609, 204] on icon "enhanced table" at bounding box center [604, 209] width 11 height 11
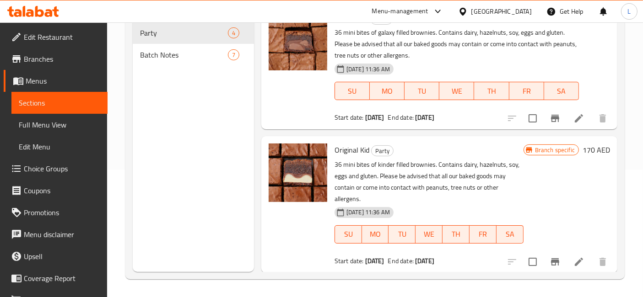
scroll to position [51, 0]
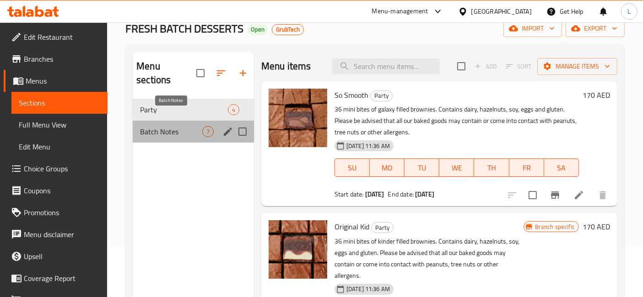
click at [169, 126] on span "Batch Notes" at bounding box center [171, 131] width 62 height 11
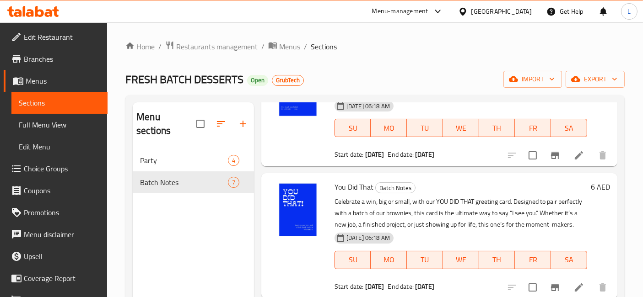
scroll to position [51, 0]
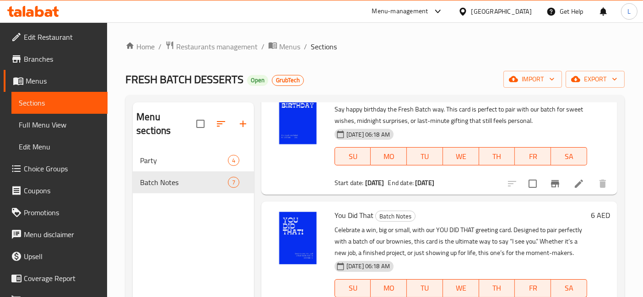
click at [30, 7] on icon at bounding box center [33, 11] width 52 height 11
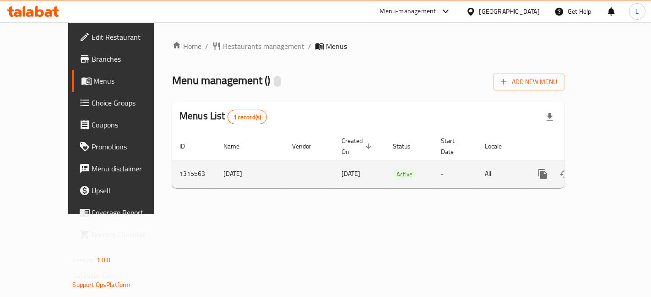
click at [613, 170] on icon "enhanced table" at bounding box center [608, 174] width 8 height 8
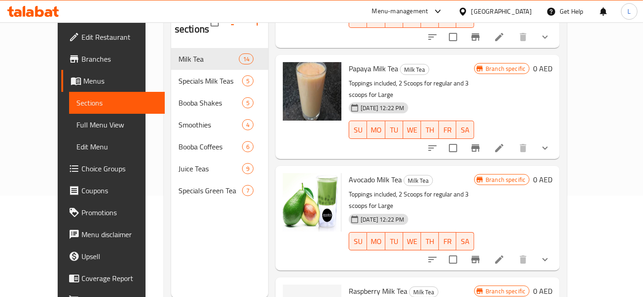
scroll to position [768, 0]
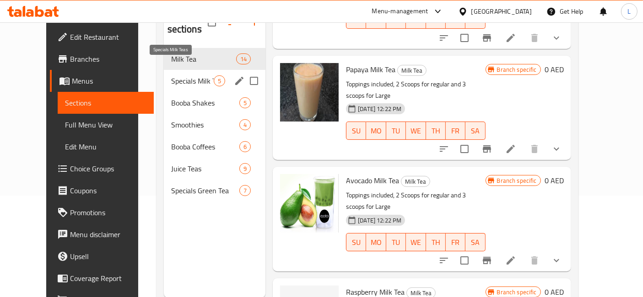
click at [171, 75] on span "Specials Milk Teas" at bounding box center [192, 80] width 43 height 11
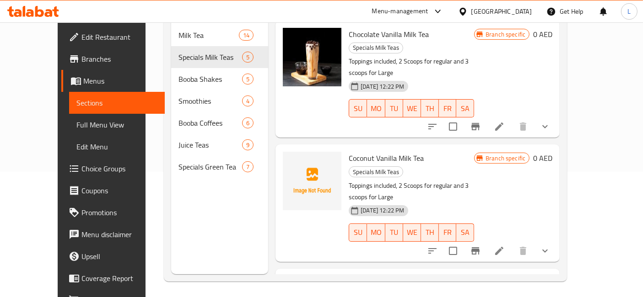
scroll to position [128, 0]
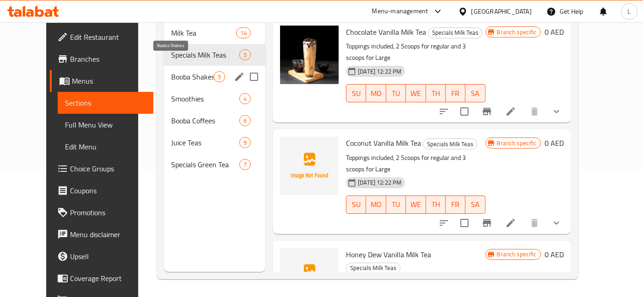
click at [171, 71] on span "Booba Shakes" at bounding box center [192, 76] width 43 height 11
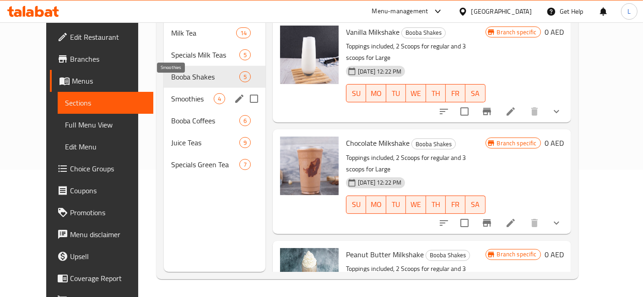
click at [171, 93] on span "Smoothies" at bounding box center [192, 98] width 43 height 11
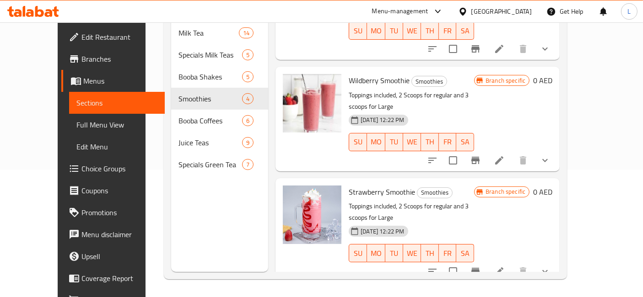
scroll to position [125, 0]
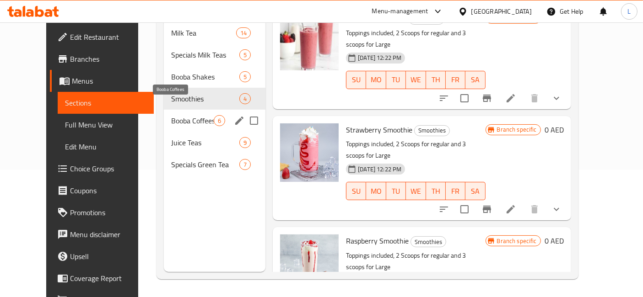
click at [171, 115] on span "Booba Coffees" at bounding box center [192, 120] width 43 height 11
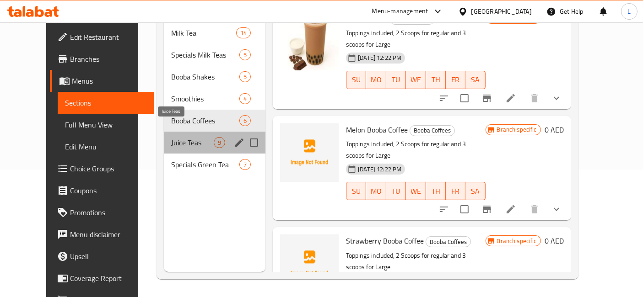
click at [171, 137] on span "Juice Teas" at bounding box center [192, 142] width 43 height 11
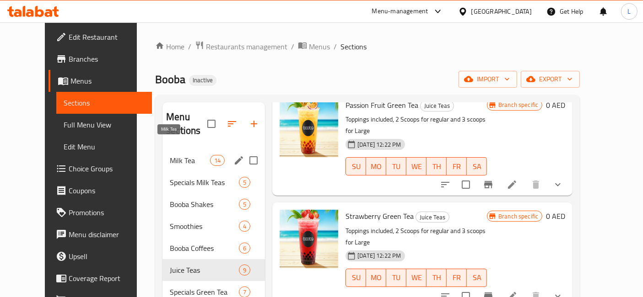
click at [170, 155] on span "Milk Tea" at bounding box center [190, 160] width 40 height 11
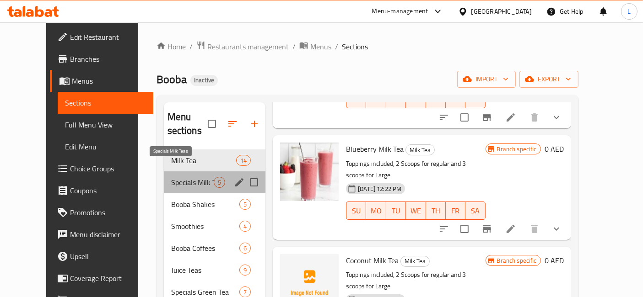
click at [171, 177] on span "Specials Milk Teas" at bounding box center [192, 182] width 43 height 11
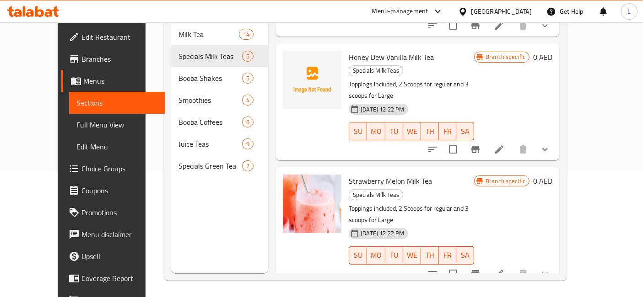
scroll to position [128, 0]
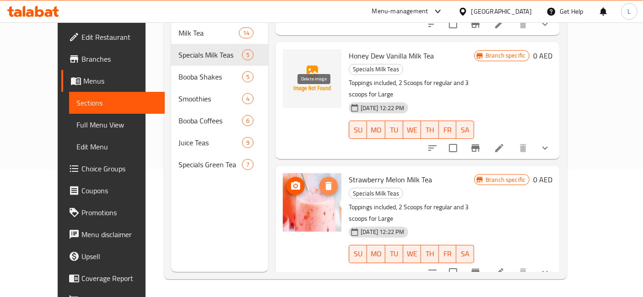
click at [325, 182] on icon "delete image" at bounding box center [328, 186] width 6 height 8
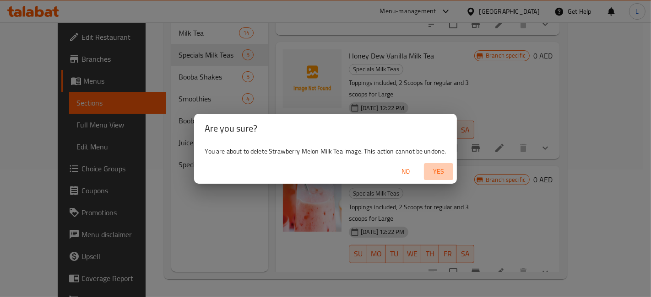
click at [437, 171] on span "Yes" at bounding box center [438, 171] width 22 height 11
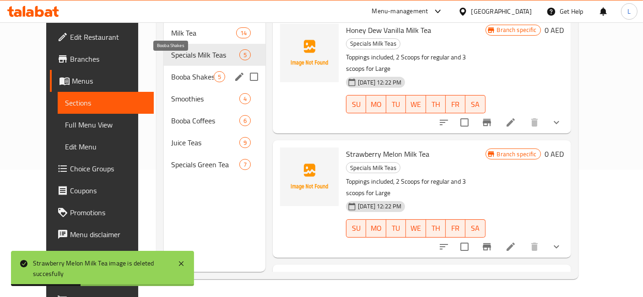
click at [171, 71] on span "Booba Shakes" at bounding box center [192, 76] width 43 height 11
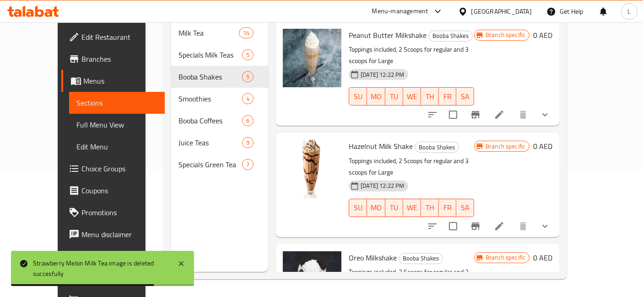
scroll to position [225, 0]
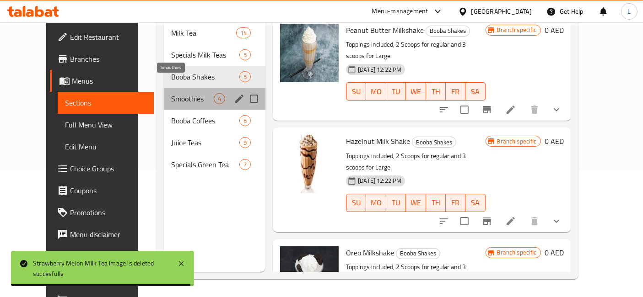
click at [171, 93] on span "Smoothies" at bounding box center [192, 98] width 43 height 11
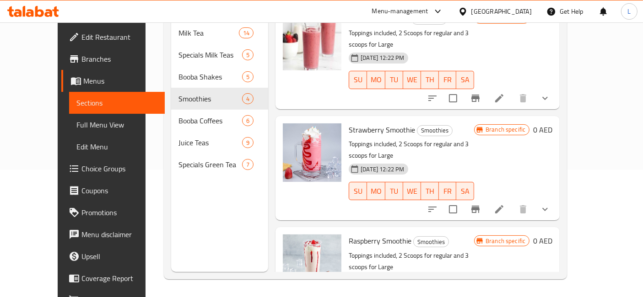
click at [35, 10] on icon at bounding box center [33, 11] width 52 height 11
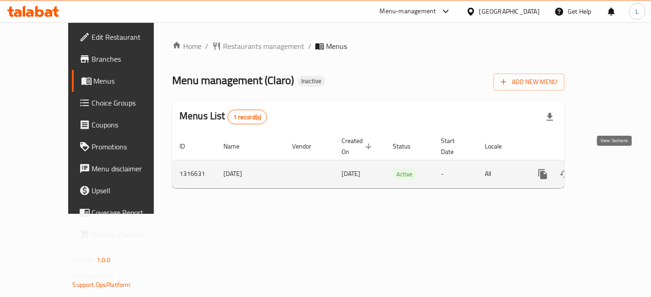
click at [613, 170] on icon "enhanced table" at bounding box center [608, 174] width 8 height 8
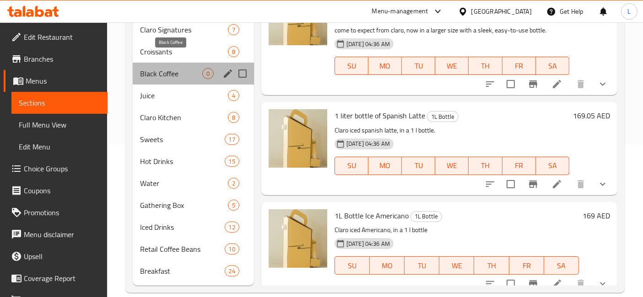
click at [161, 68] on span "Black Coffee" at bounding box center [171, 73] width 62 height 11
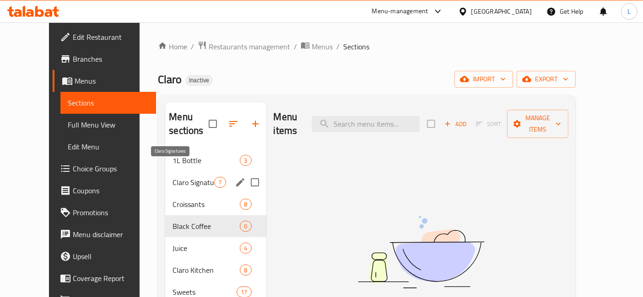
click at [173, 177] on span "Claro Signatures" at bounding box center [194, 182] width 42 height 11
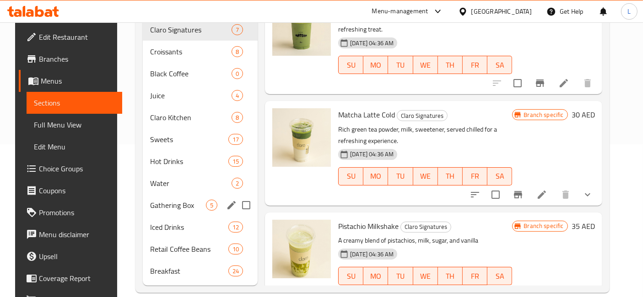
scroll to position [406, 0]
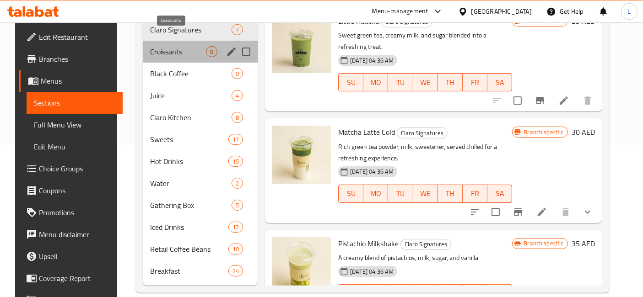
click at [164, 46] on span "Croissants" at bounding box center [178, 51] width 56 height 11
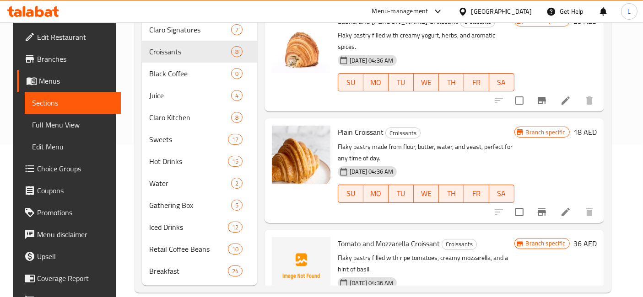
scroll to position [557, 0]
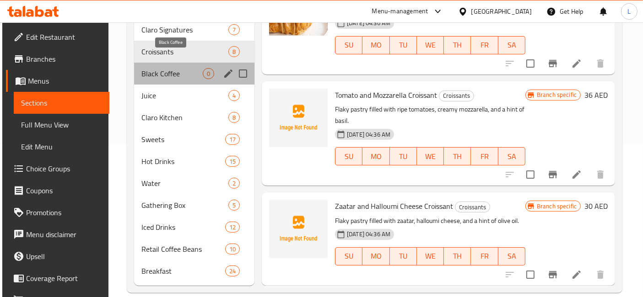
click at [155, 68] on span "Black Coffee" at bounding box center [171, 73] width 61 height 11
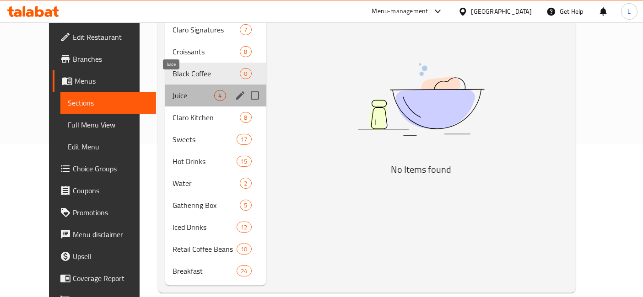
click at [173, 90] on span "Juice" at bounding box center [194, 95] width 42 height 11
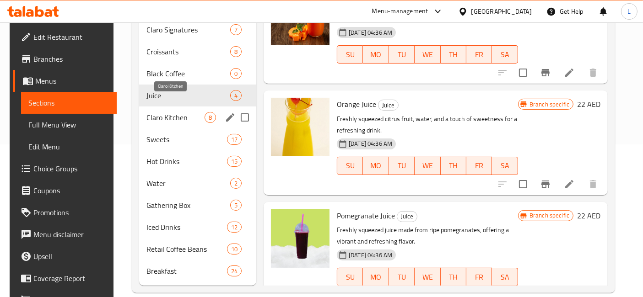
click at [166, 112] on span "Claro Kitchen" at bounding box center [175, 117] width 58 height 11
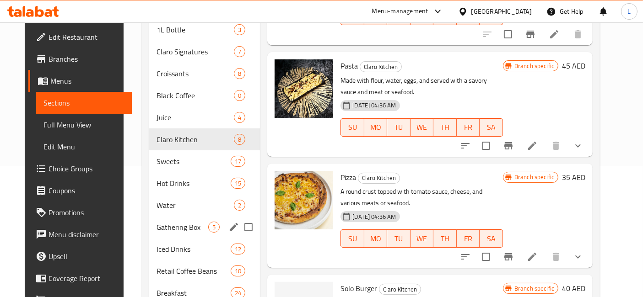
scroll to position [152, 0]
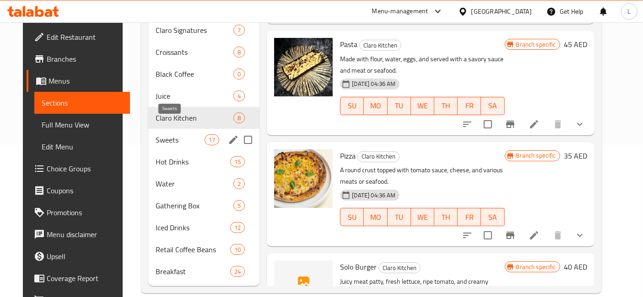
click at [156, 135] on span "Sweets" at bounding box center [180, 140] width 49 height 11
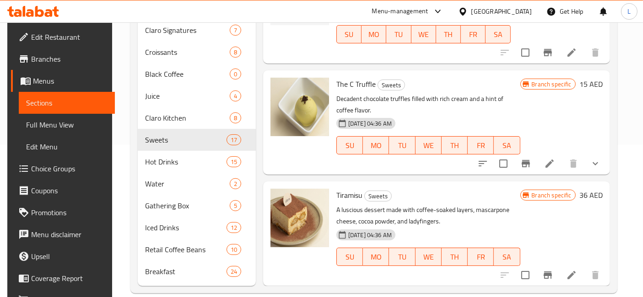
scroll to position [1486, 0]
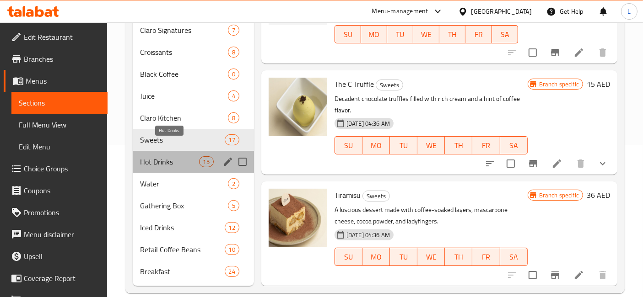
click at [161, 156] on span "Hot Drinks" at bounding box center [169, 161] width 59 height 11
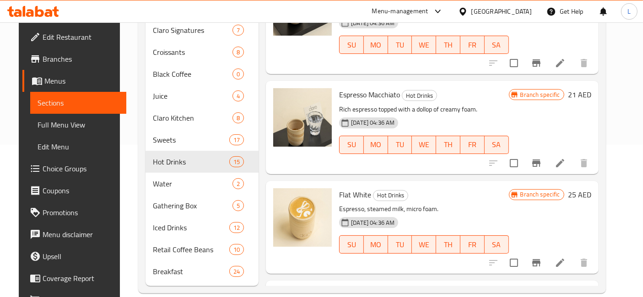
scroll to position [528, 0]
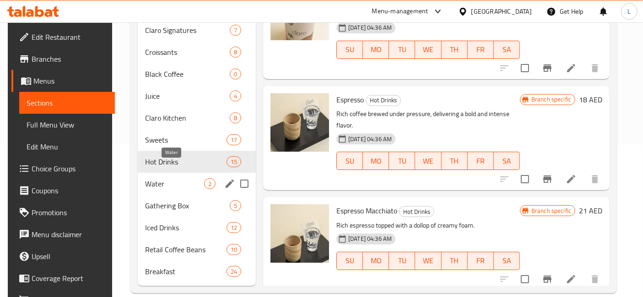
click at [163, 178] on span "Water" at bounding box center [174, 183] width 59 height 11
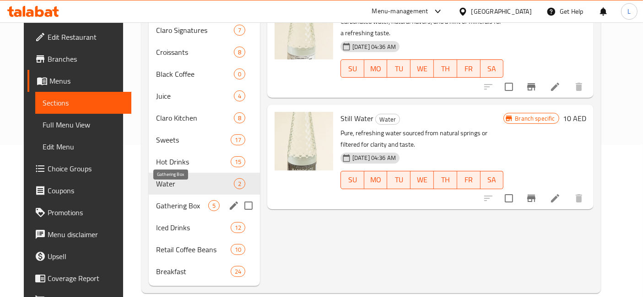
click at [178, 200] on span "Gathering Box" at bounding box center [182, 205] width 52 height 11
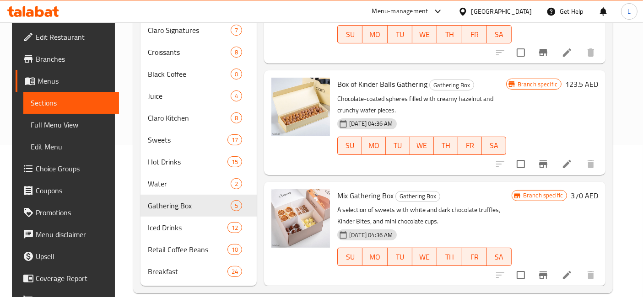
scroll to position [153, 0]
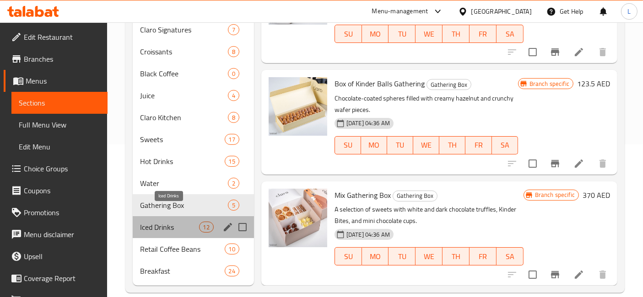
click at [175, 222] on span "Iced Drinks" at bounding box center [169, 227] width 59 height 11
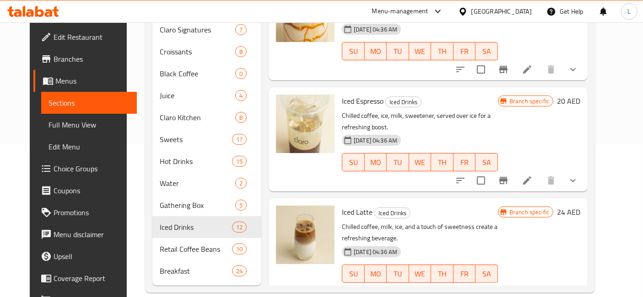
scroll to position [894, 0]
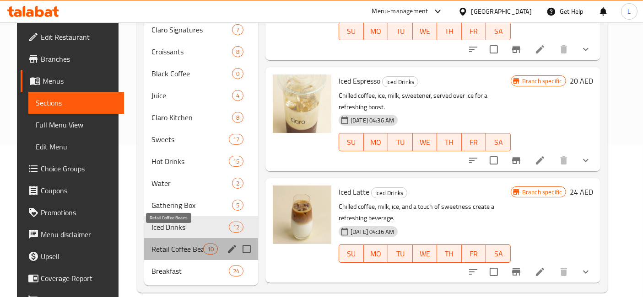
click at [171, 244] on span "Retail Coffee Beans" at bounding box center [177, 249] width 52 height 11
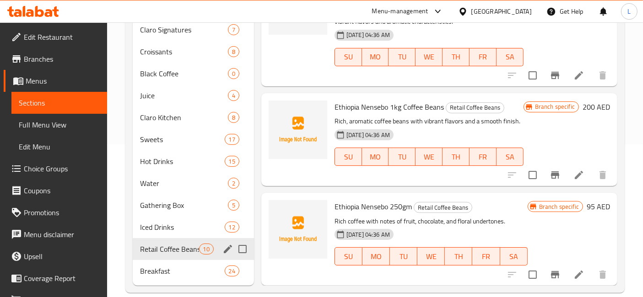
scroll to position [794, 0]
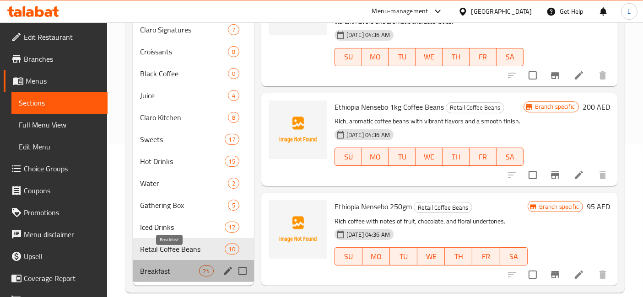
click at [163, 266] on span "Breakfast" at bounding box center [169, 271] width 59 height 11
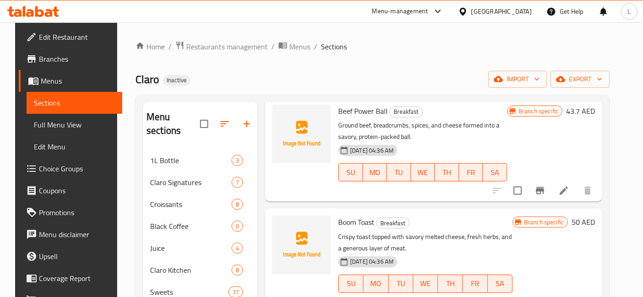
scroll to position [51, 0]
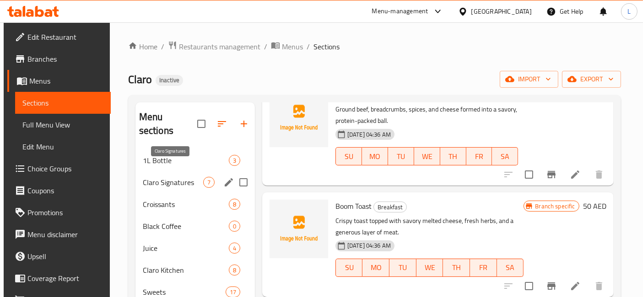
click at [173, 177] on span "Claro Signatures" at bounding box center [173, 182] width 60 height 11
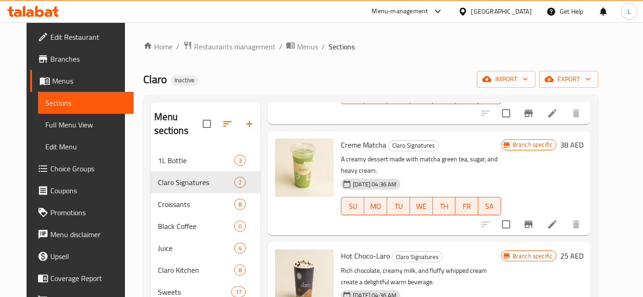
scroll to position [305, 0]
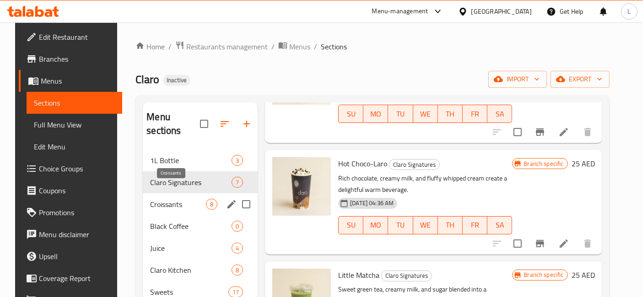
click at [156, 199] on span "Croissants" at bounding box center [178, 204] width 56 height 11
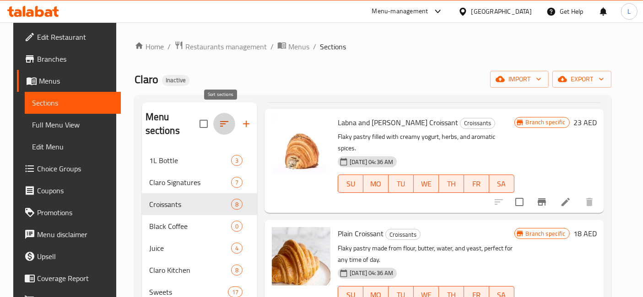
click at [220, 121] on icon "button" at bounding box center [224, 123] width 8 height 5
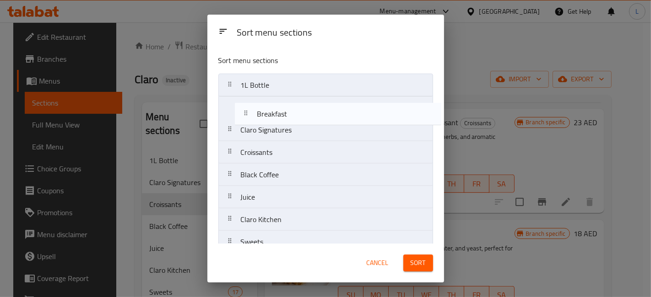
drag, startPoint x: 269, startPoint y: 233, endPoint x: 287, endPoint y: 108, distance: 126.3
click at [287, 108] on nav "1L Bottle Claro Signatures Croissants Black Coffee Juice Claro Kitchen Sweets H…" at bounding box center [325, 220] width 215 height 292
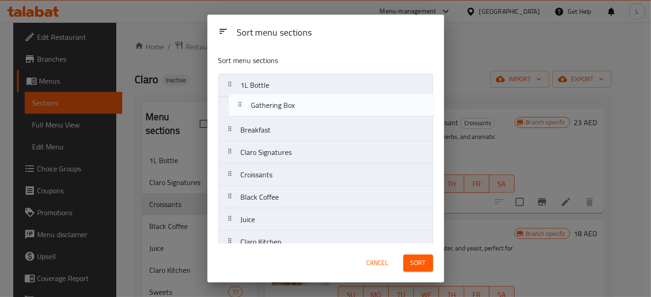
drag, startPoint x: 282, startPoint y: 187, endPoint x: 293, endPoint y: 104, distance: 83.9
click at [293, 104] on nav "1L Bottle Breakfast Claro Signatures Croissants Black Coffee Juice Claro Kitche…" at bounding box center [325, 220] width 215 height 292
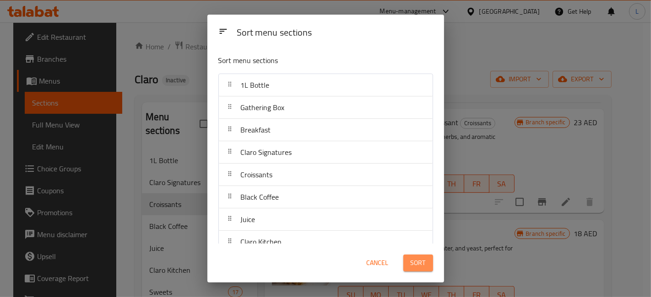
click at [420, 263] on span "Sort" at bounding box center [417, 263] width 15 height 11
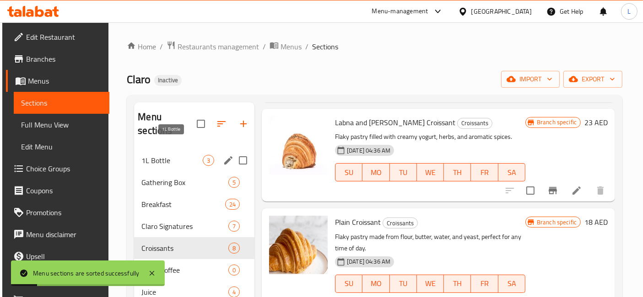
click at [165, 155] on span "1L Bottle" at bounding box center [171, 160] width 61 height 11
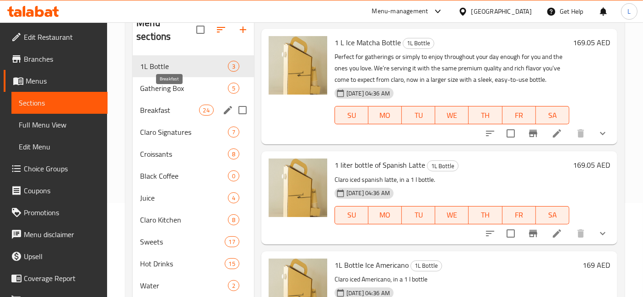
scroll to position [153, 0]
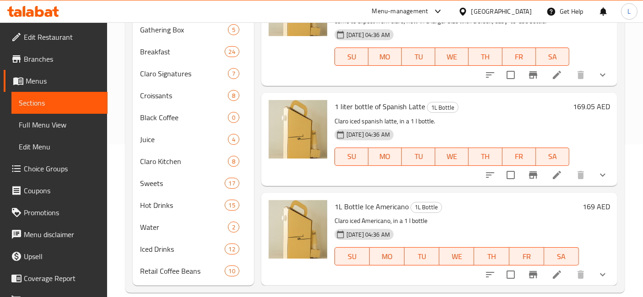
click at [51, 14] on icon at bounding box center [49, 13] width 8 height 8
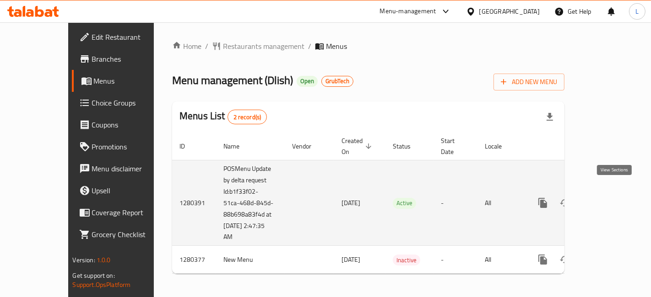
click at [613, 199] on icon "enhanced table" at bounding box center [608, 203] width 8 height 8
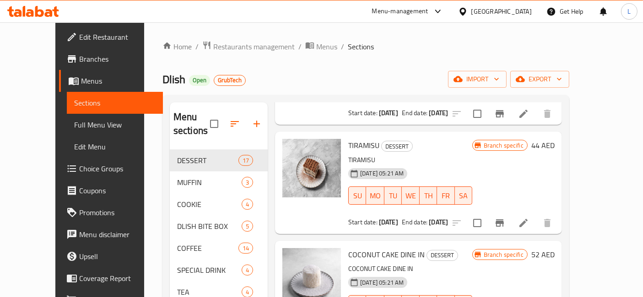
scroll to position [356, 0]
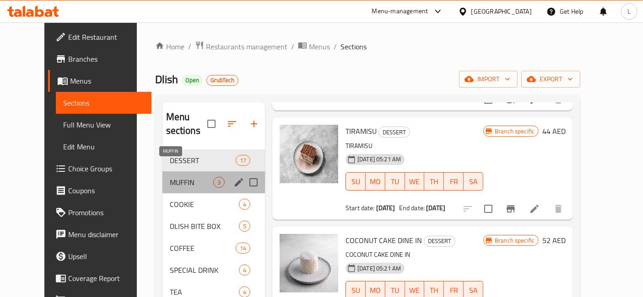
click at [170, 177] on span "MUFFIN" at bounding box center [191, 182] width 43 height 11
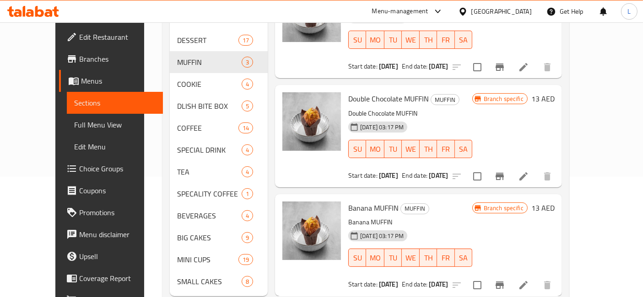
scroll to position [130, 0]
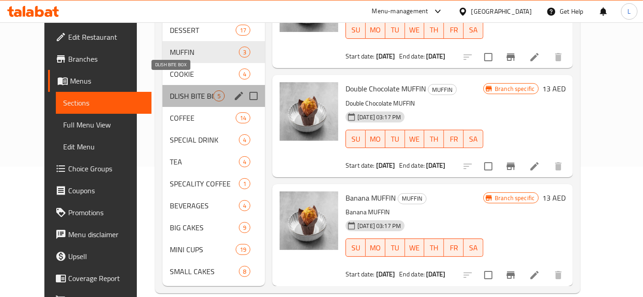
click at [170, 91] on span "DLISH BITE BOX" at bounding box center [191, 96] width 43 height 11
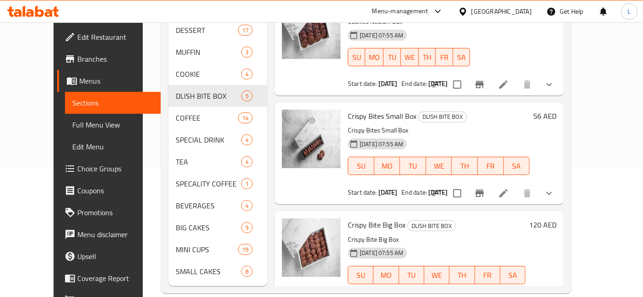
scroll to position [102, 0]
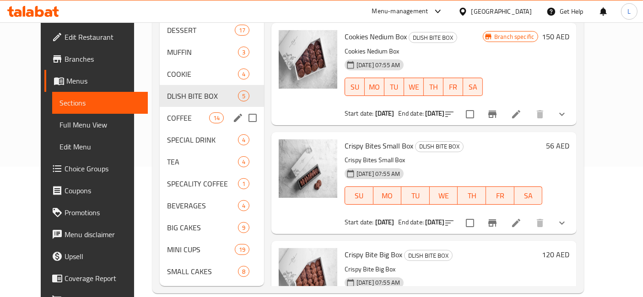
click at [166, 107] on div "COFFEE 14" at bounding box center [212, 118] width 104 height 22
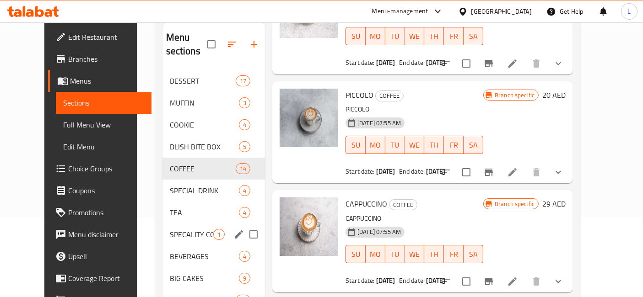
scroll to position [130, 0]
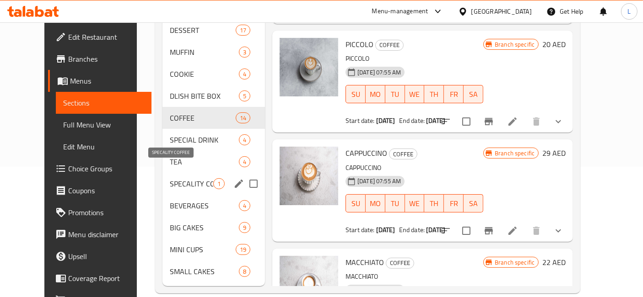
click at [189, 178] on span "SPECALITY COFFEE" at bounding box center [191, 183] width 43 height 11
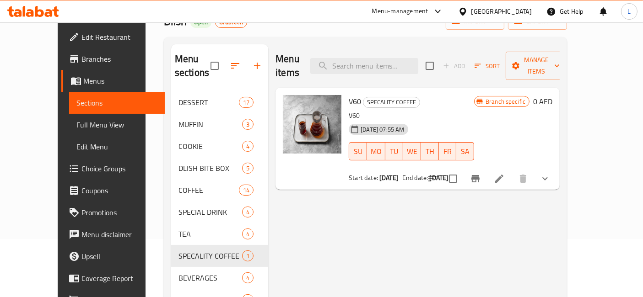
scroll to position [80, 0]
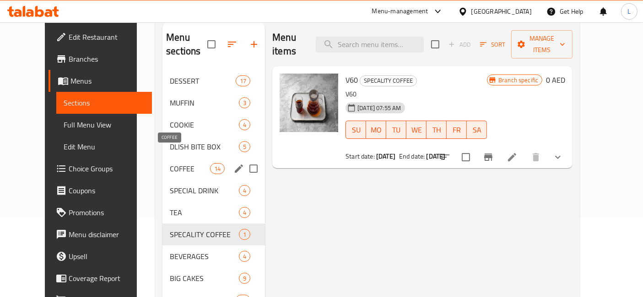
click at [170, 163] on span "COFFEE" at bounding box center [190, 168] width 40 height 11
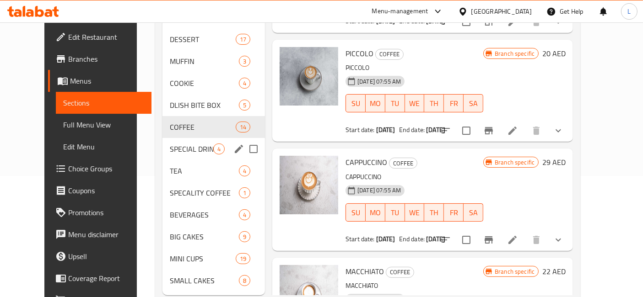
scroll to position [130, 0]
